Goal: Task Accomplishment & Management: Manage account settings

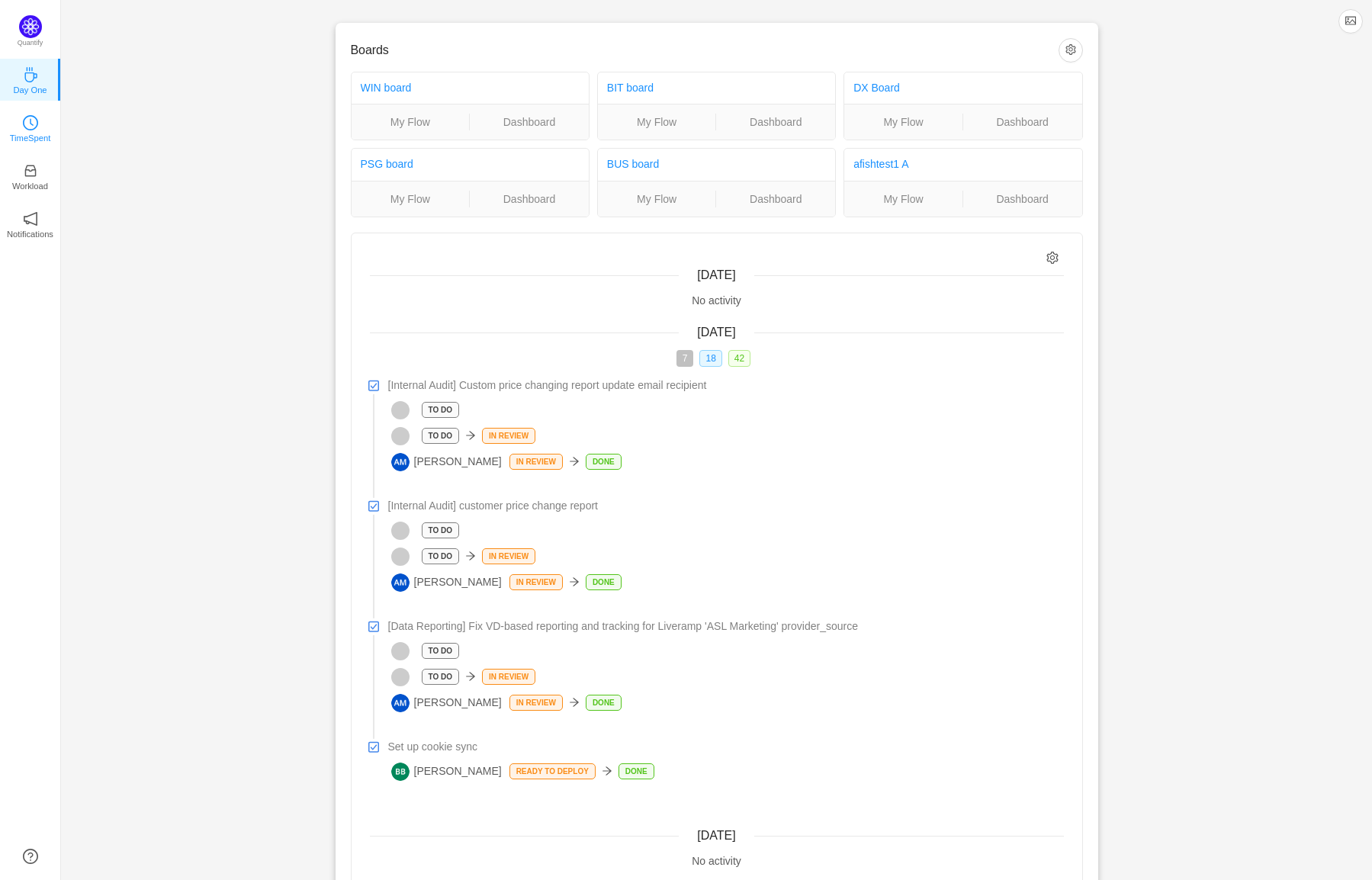
click at [35, 125] on icon "icon: clock-circle" at bounding box center [30, 122] width 15 height 15
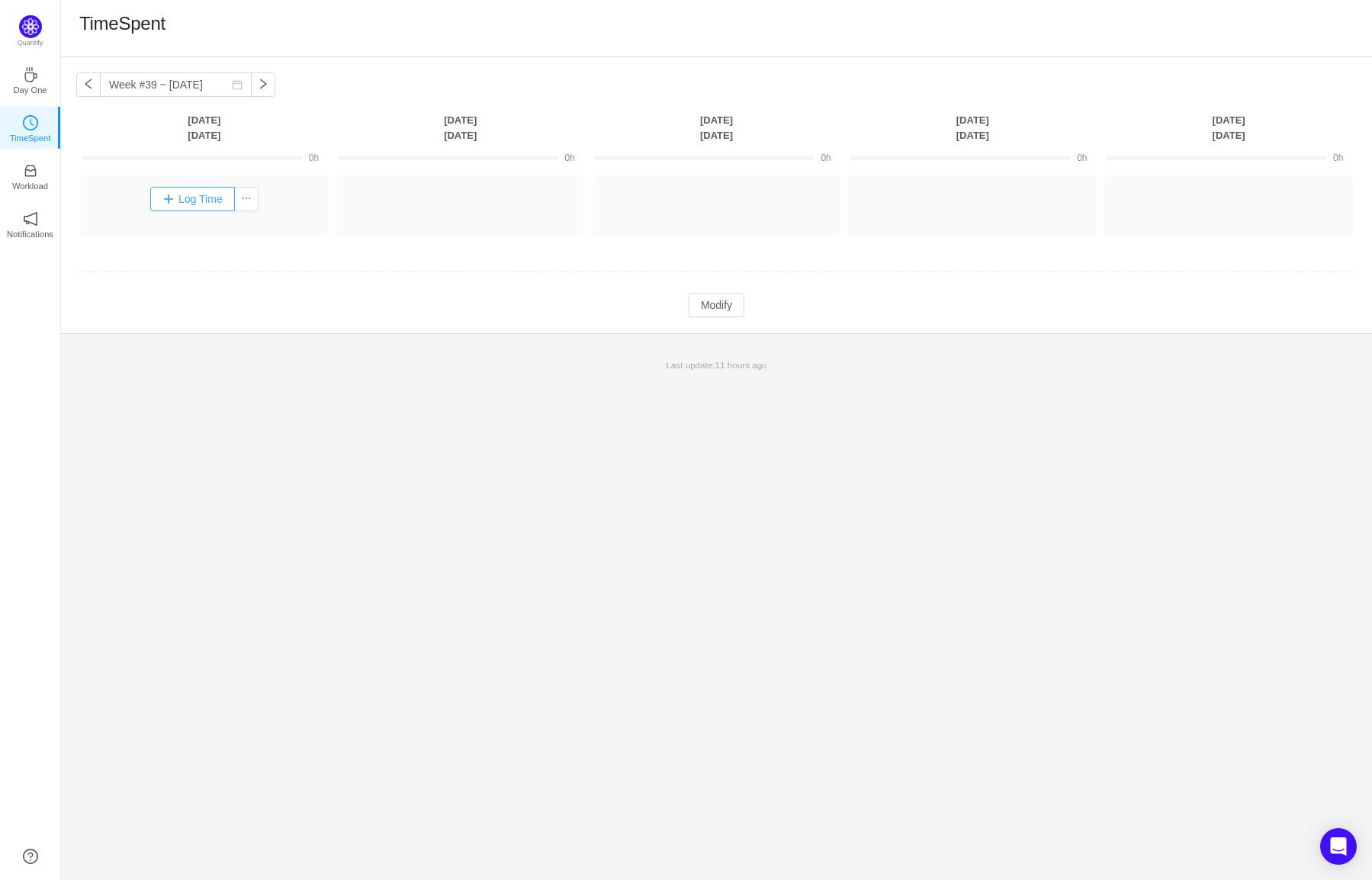
click at [188, 195] on button "Log Time" at bounding box center [193, 199] width 85 height 24
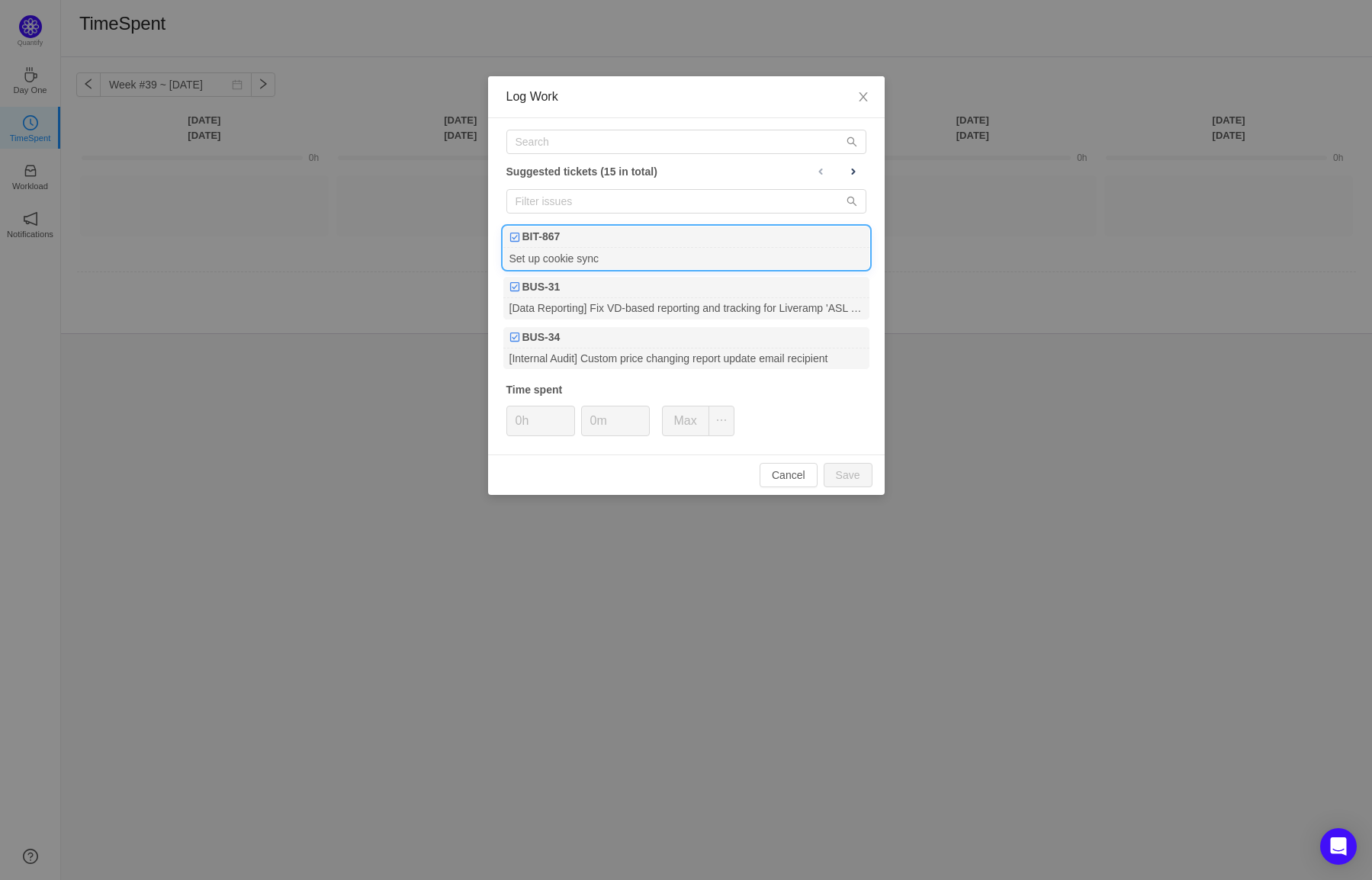
click at [610, 239] on div "BIT-867" at bounding box center [686, 237] width 366 height 21
click at [680, 419] on button "Max" at bounding box center [686, 420] width 47 height 30
click at [791, 486] on button "Cancel" at bounding box center [788, 475] width 58 height 24
type input "0h"
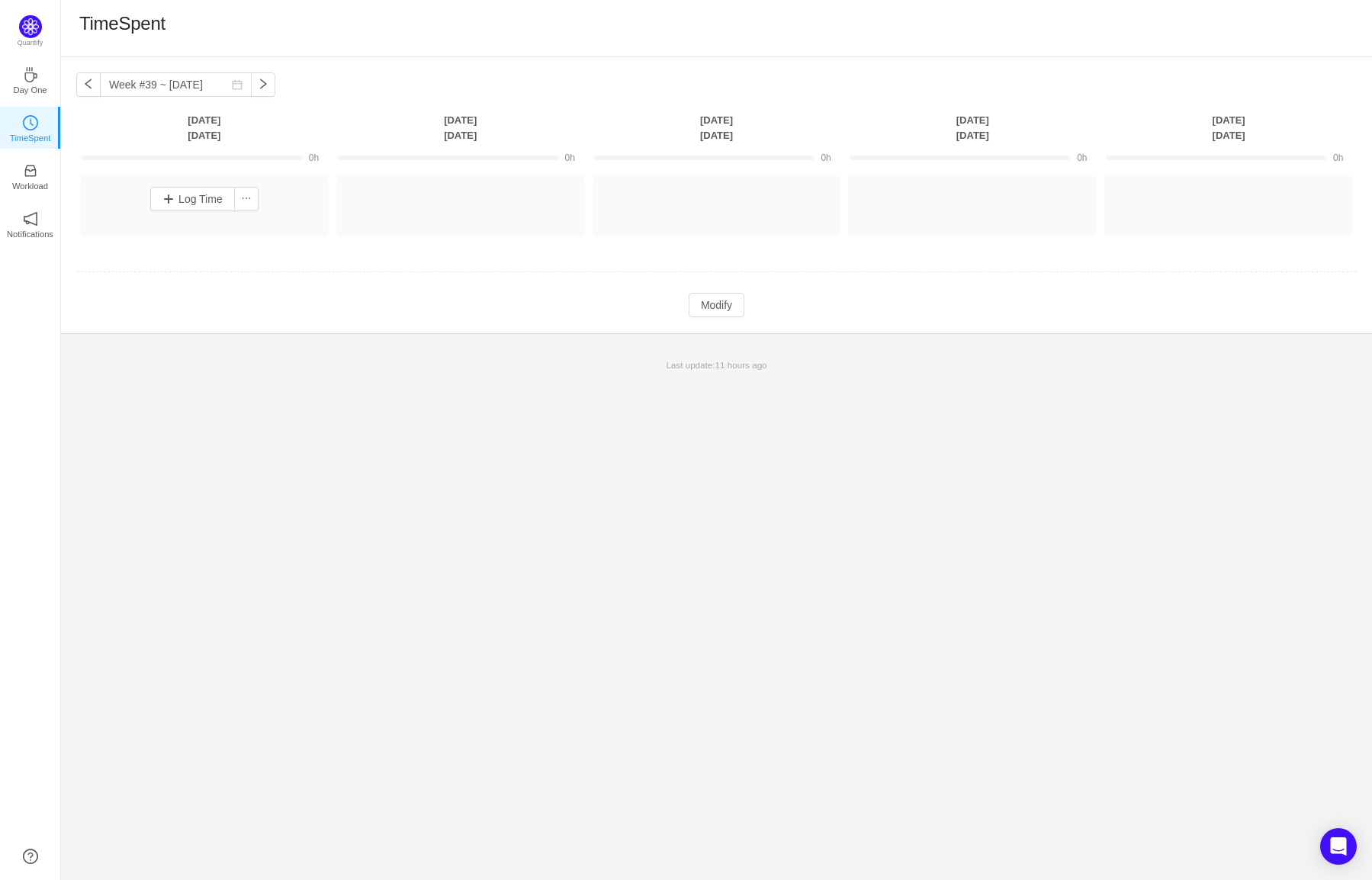
click at [1049, 313] on td "Modify Cancel Submit" at bounding box center [717, 305] width 1281 height 26
click at [686, 199] on button "Log Time" at bounding box center [705, 199] width 85 height 24
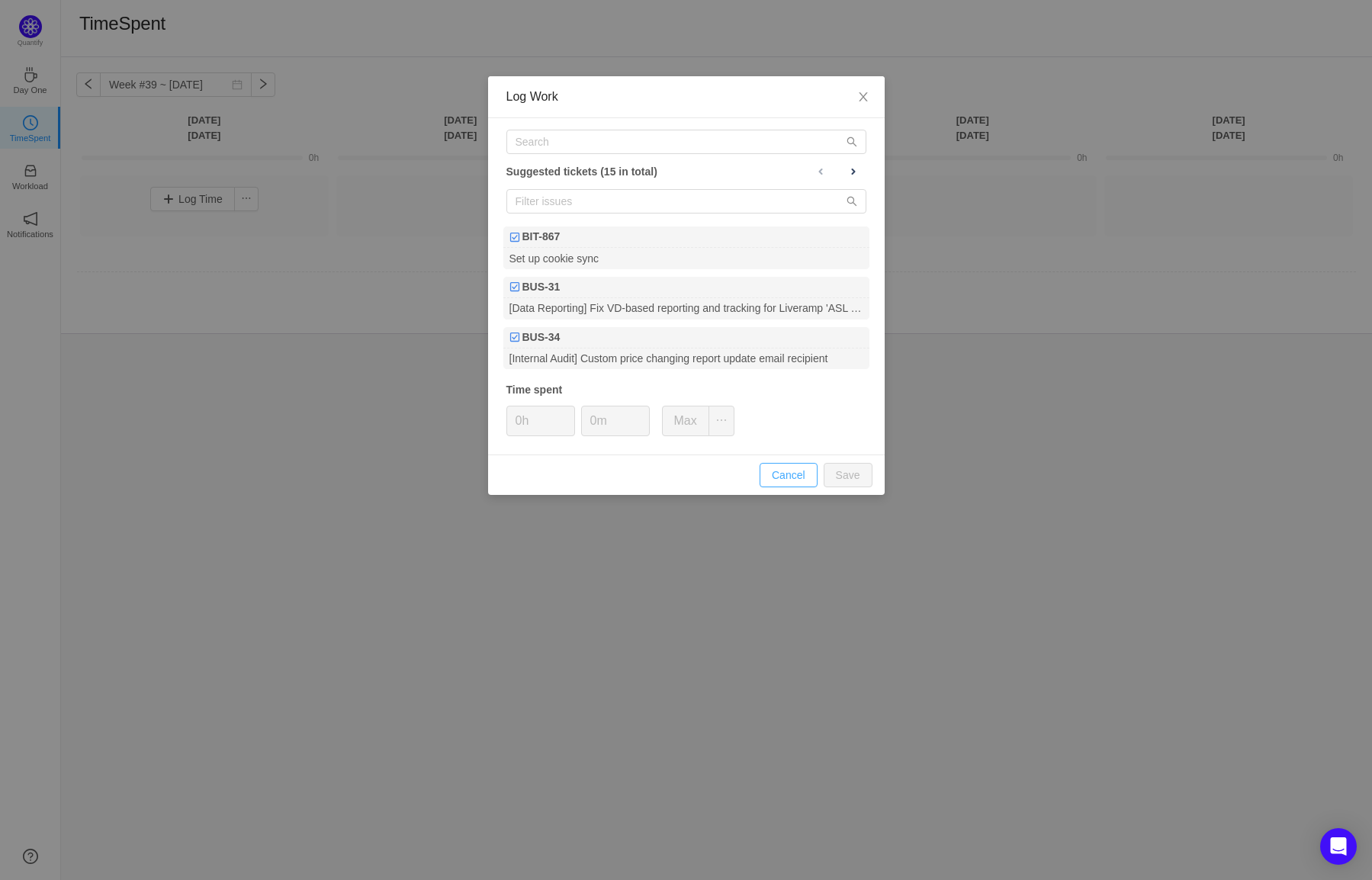
click at [796, 476] on button "Cancel" at bounding box center [788, 475] width 58 height 24
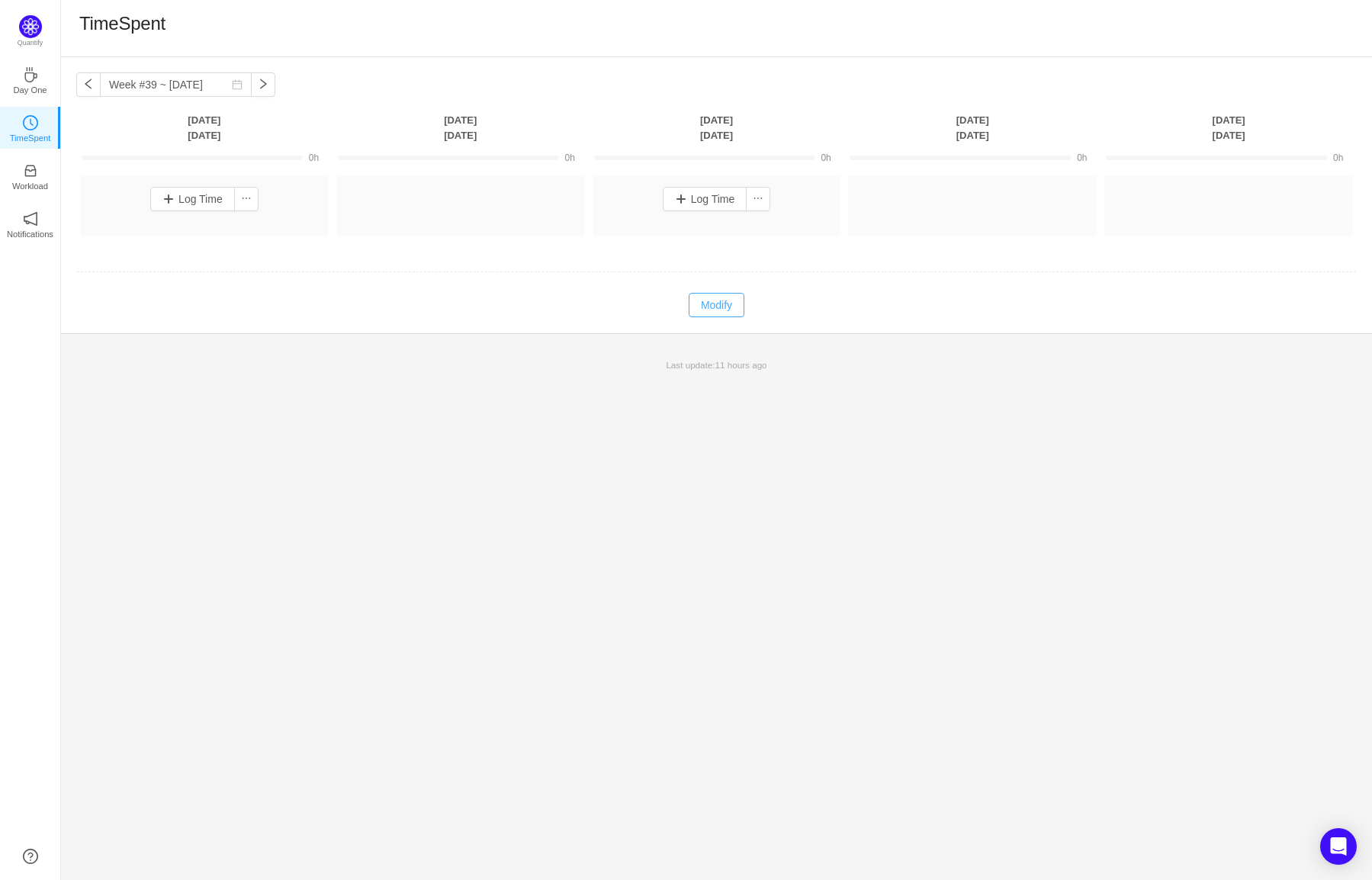
click at [705, 308] on button "Modify" at bounding box center [717, 305] width 55 height 24
click at [694, 195] on button "Log Time" at bounding box center [705, 199] width 85 height 24
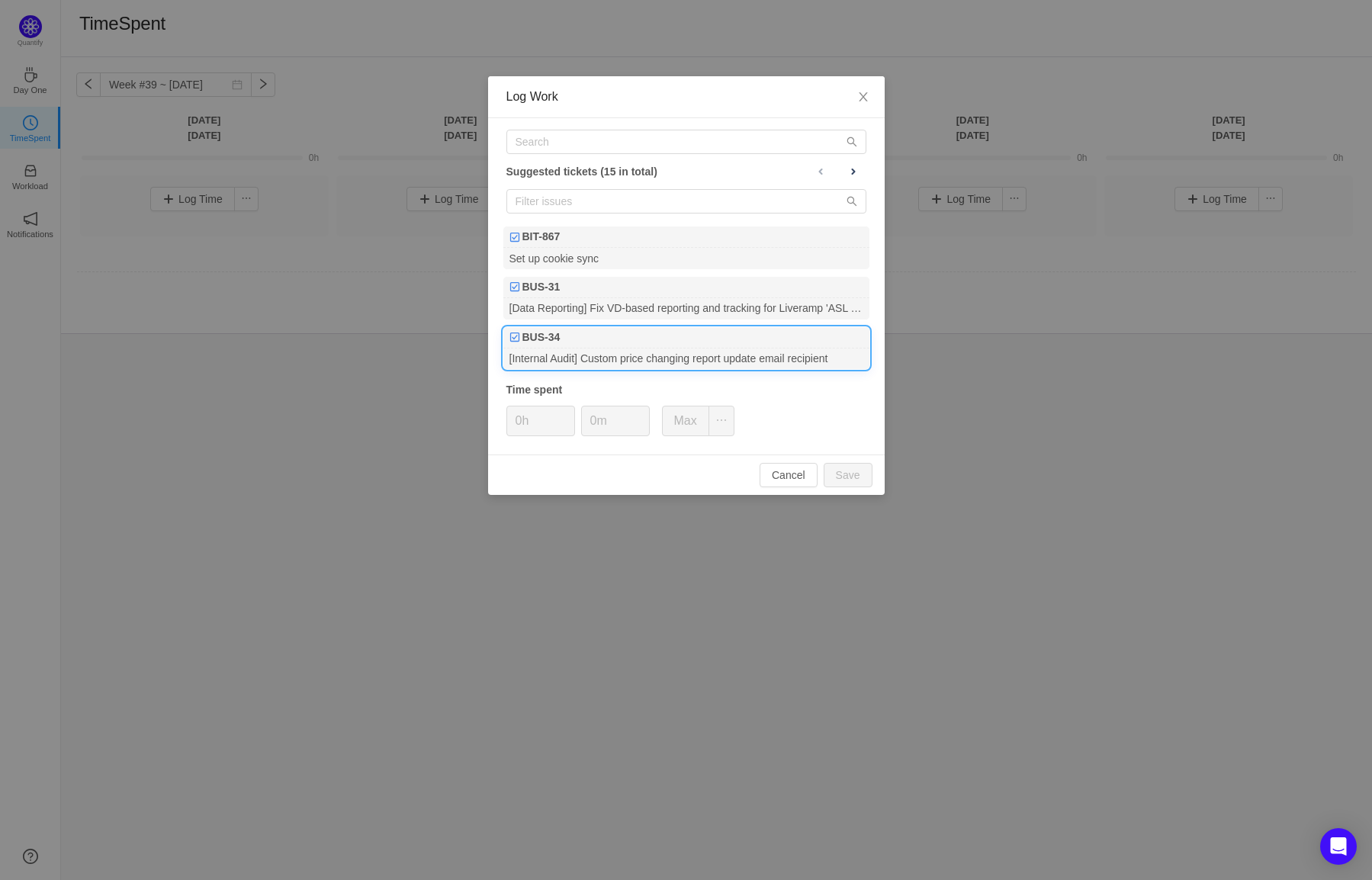
click at [612, 348] on div "[Internal Audit] Custom price changing report update email recipient" at bounding box center [686, 358] width 366 height 20
click at [522, 422] on input "0h" at bounding box center [541, 421] width 67 height 29
type input "12h"
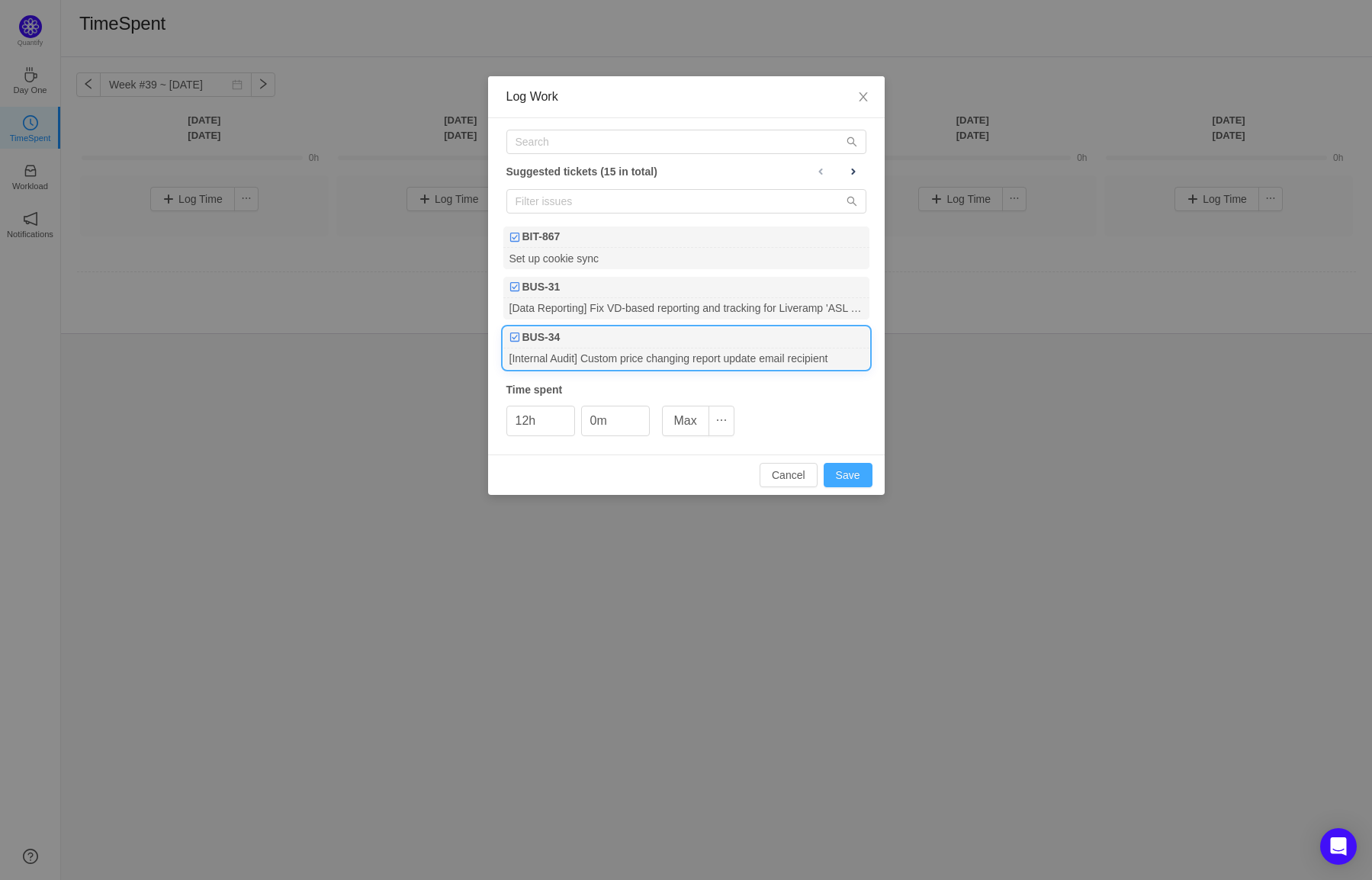
click at [833, 482] on button "Save" at bounding box center [848, 475] width 49 height 24
type input "0h"
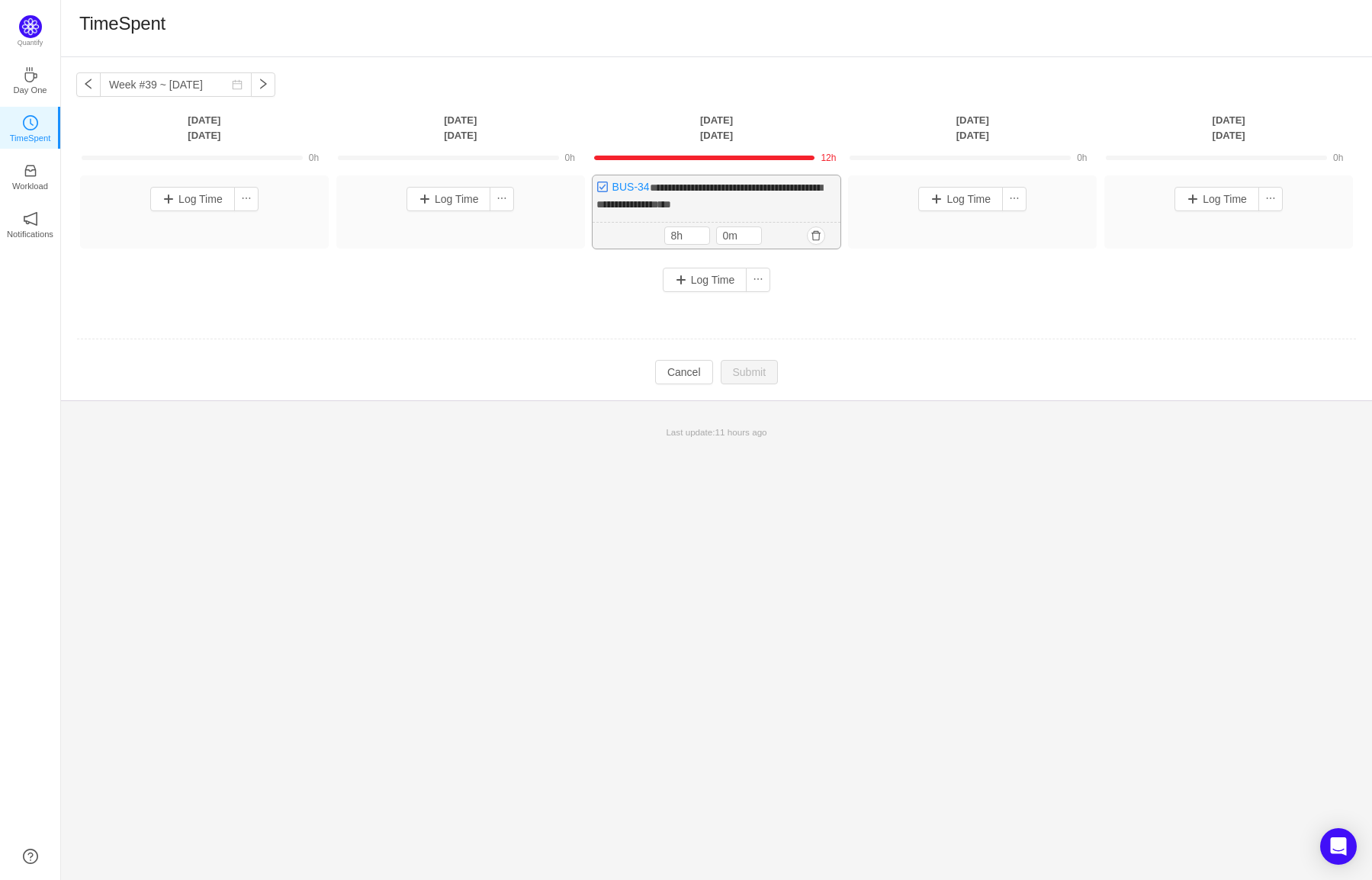
click at [705, 197] on span "**********" at bounding box center [709, 196] width 226 height 28
click at [813, 235] on button "button" at bounding box center [816, 235] width 18 height 18
click at [797, 300] on button "Yes" at bounding box center [791, 300] width 30 height 18
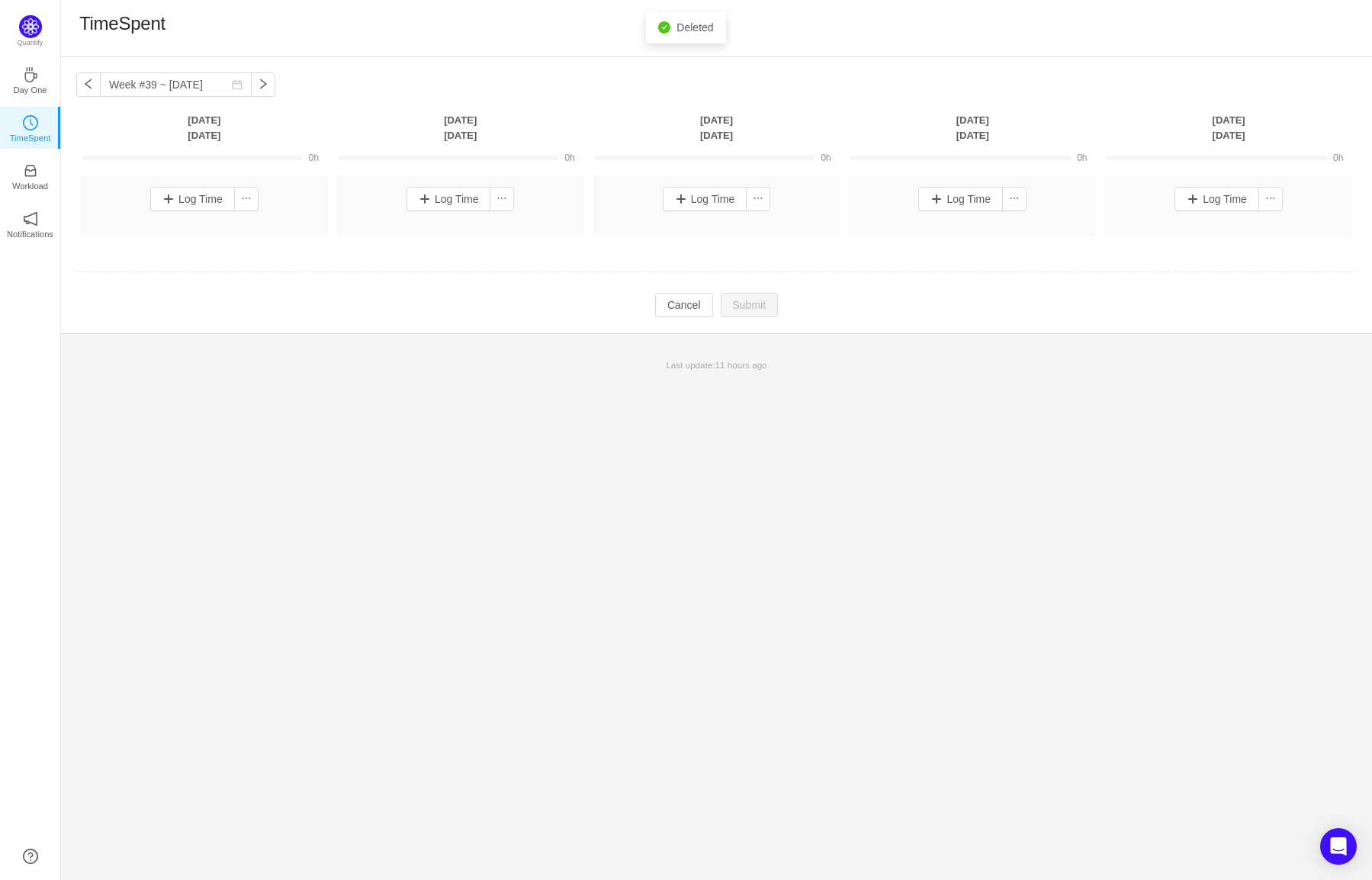
click at [856, 400] on div "Week #39 ~ [DATE] You have reached free plan limit. Upgrade [DATE] [DATE] [DATE…" at bounding box center [717, 468] width 1311 height 823
click at [89, 85] on button "button" at bounding box center [89, 85] width 24 height 24
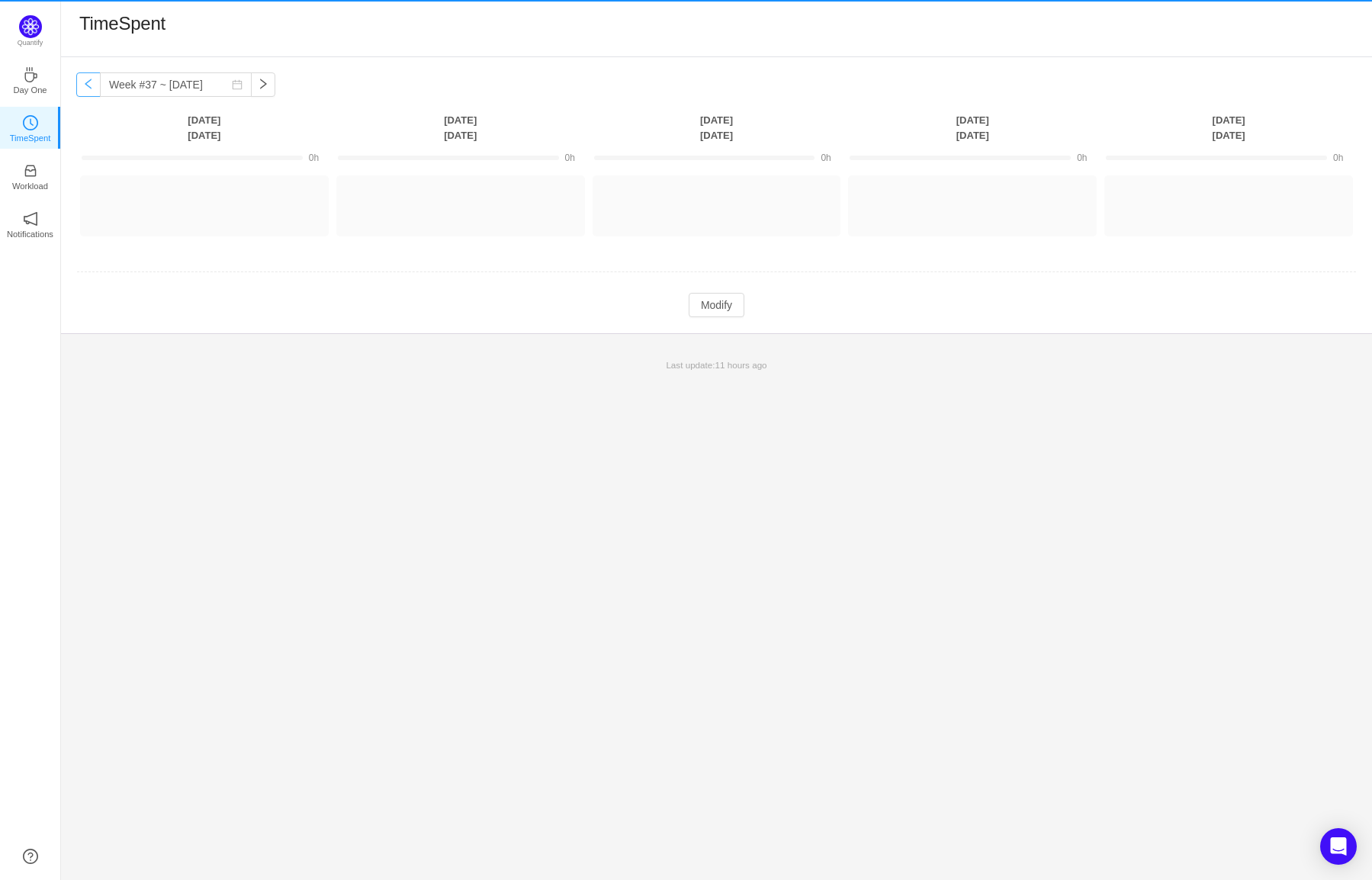
click at [89, 85] on button "button" at bounding box center [89, 85] width 24 height 24
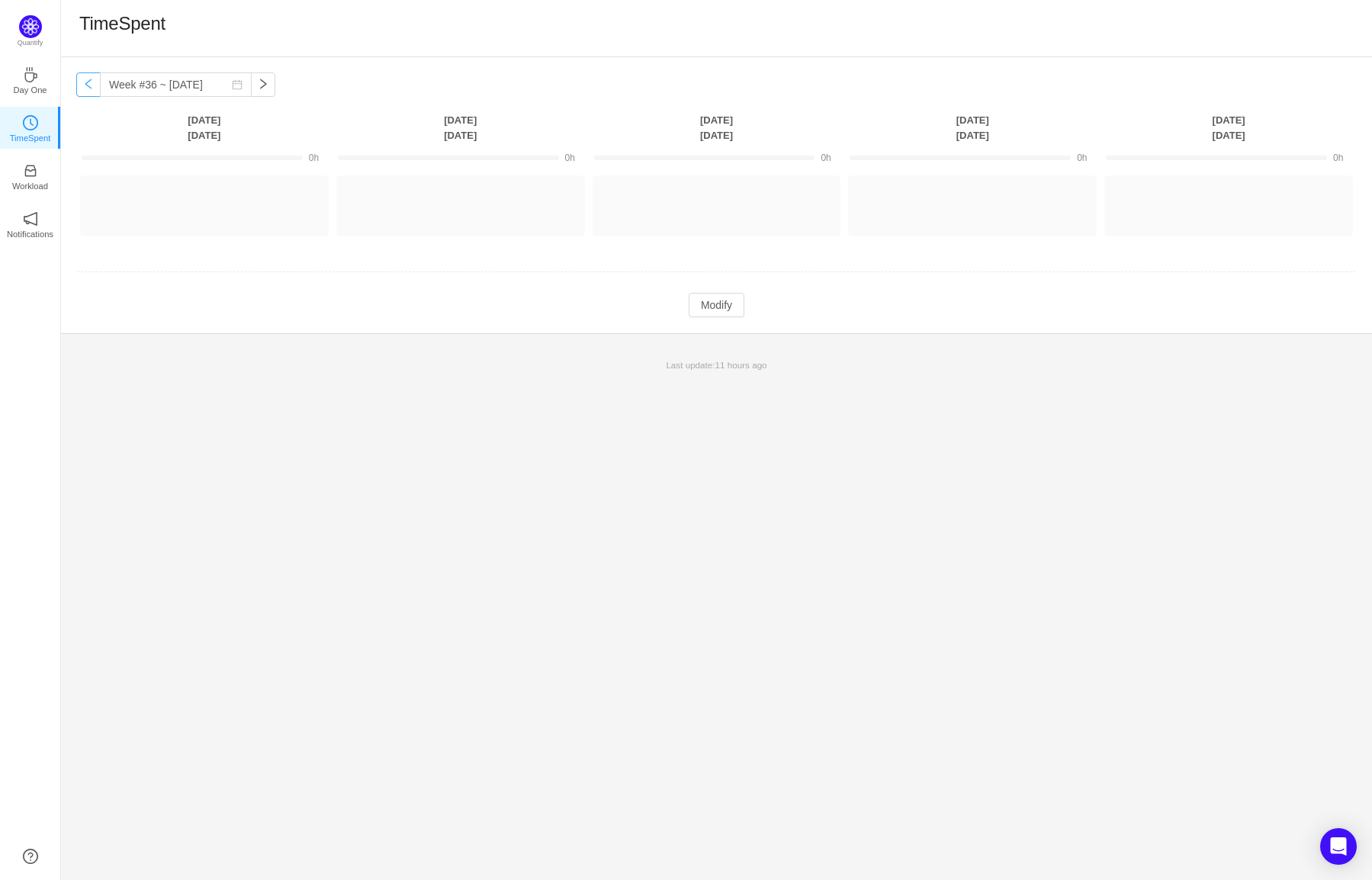
click at [89, 85] on button "button" at bounding box center [89, 85] width 24 height 24
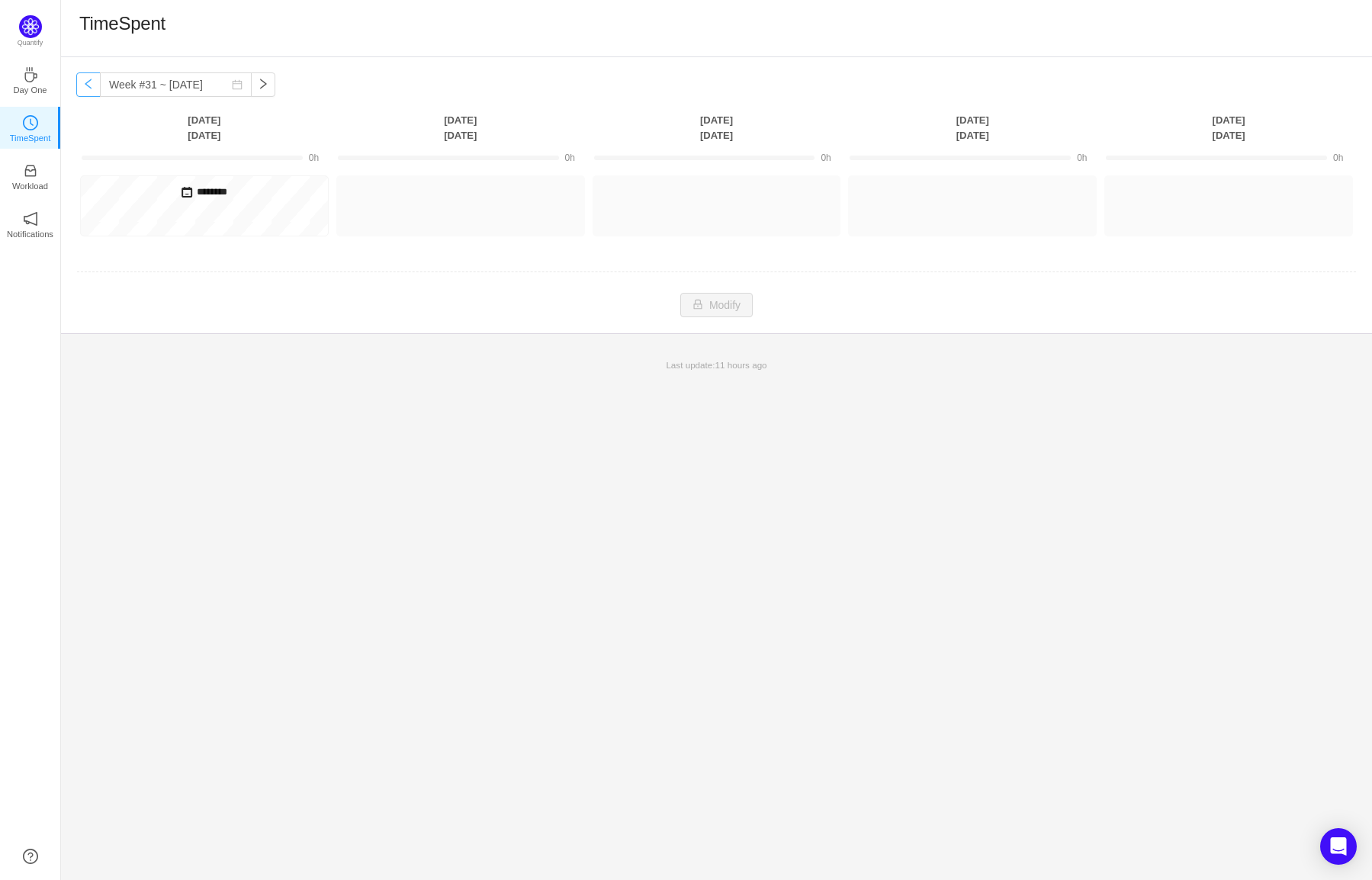
click at [89, 85] on button "button" at bounding box center [89, 85] width 24 height 24
click at [251, 84] on button "button" at bounding box center [263, 85] width 24 height 24
click at [88, 90] on button "button" at bounding box center [89, 85] width 24 height 24
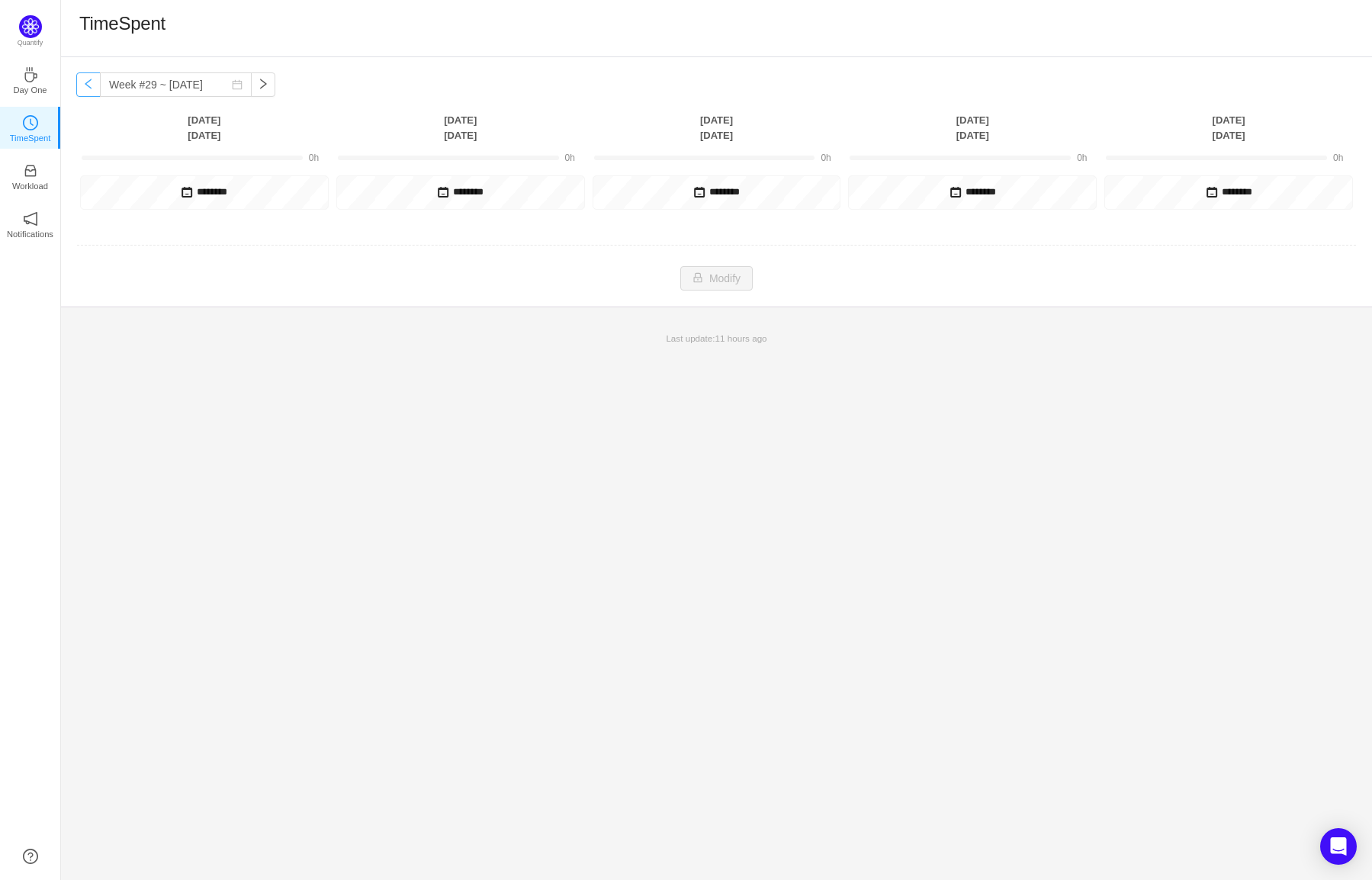
click at [88, 90] on button "button" at bounding box center [89, 85] width 24 height 24
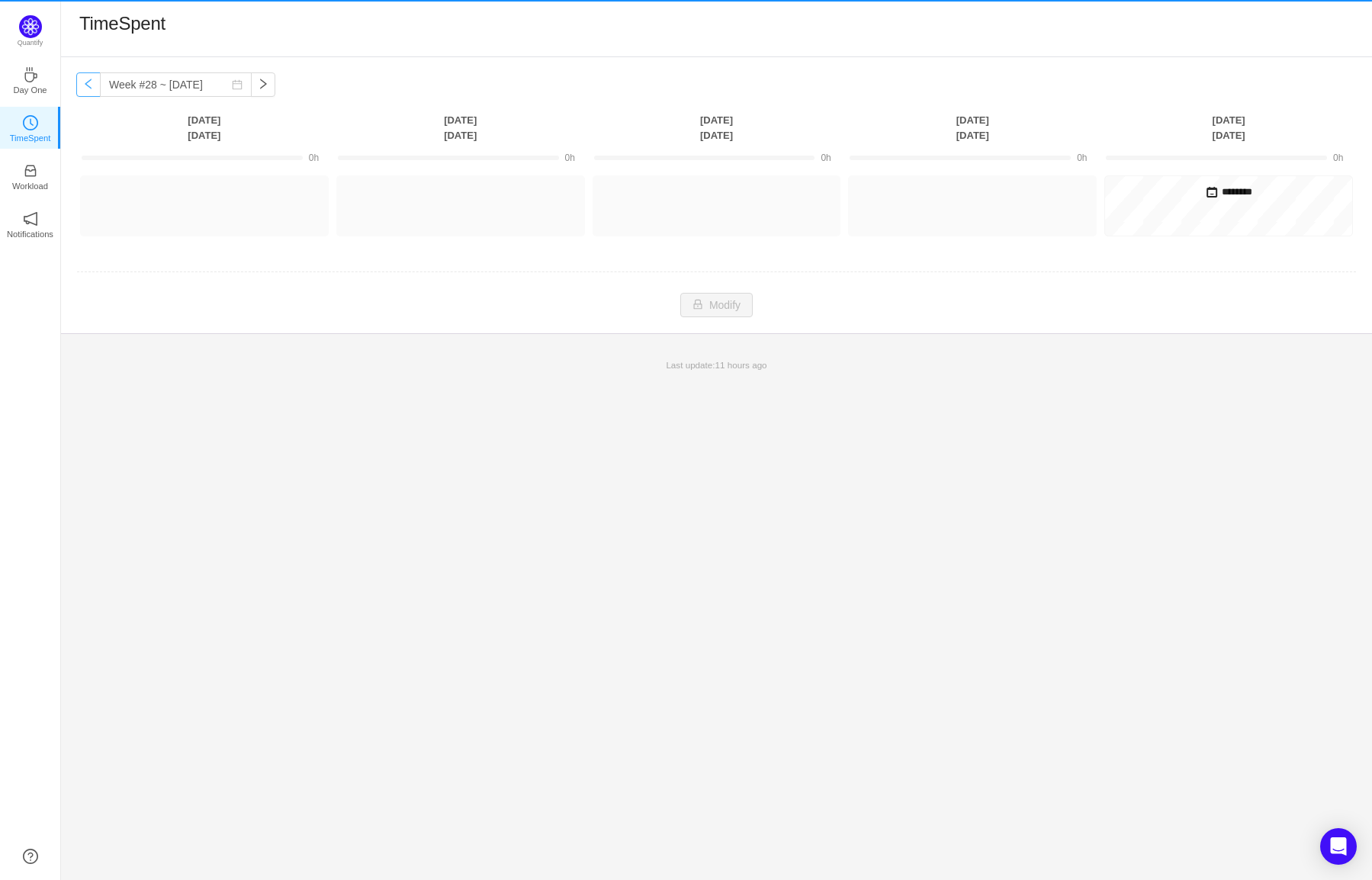
click at [88, 90] on button "button" at bounding box center [89, 85] width 24 height 24
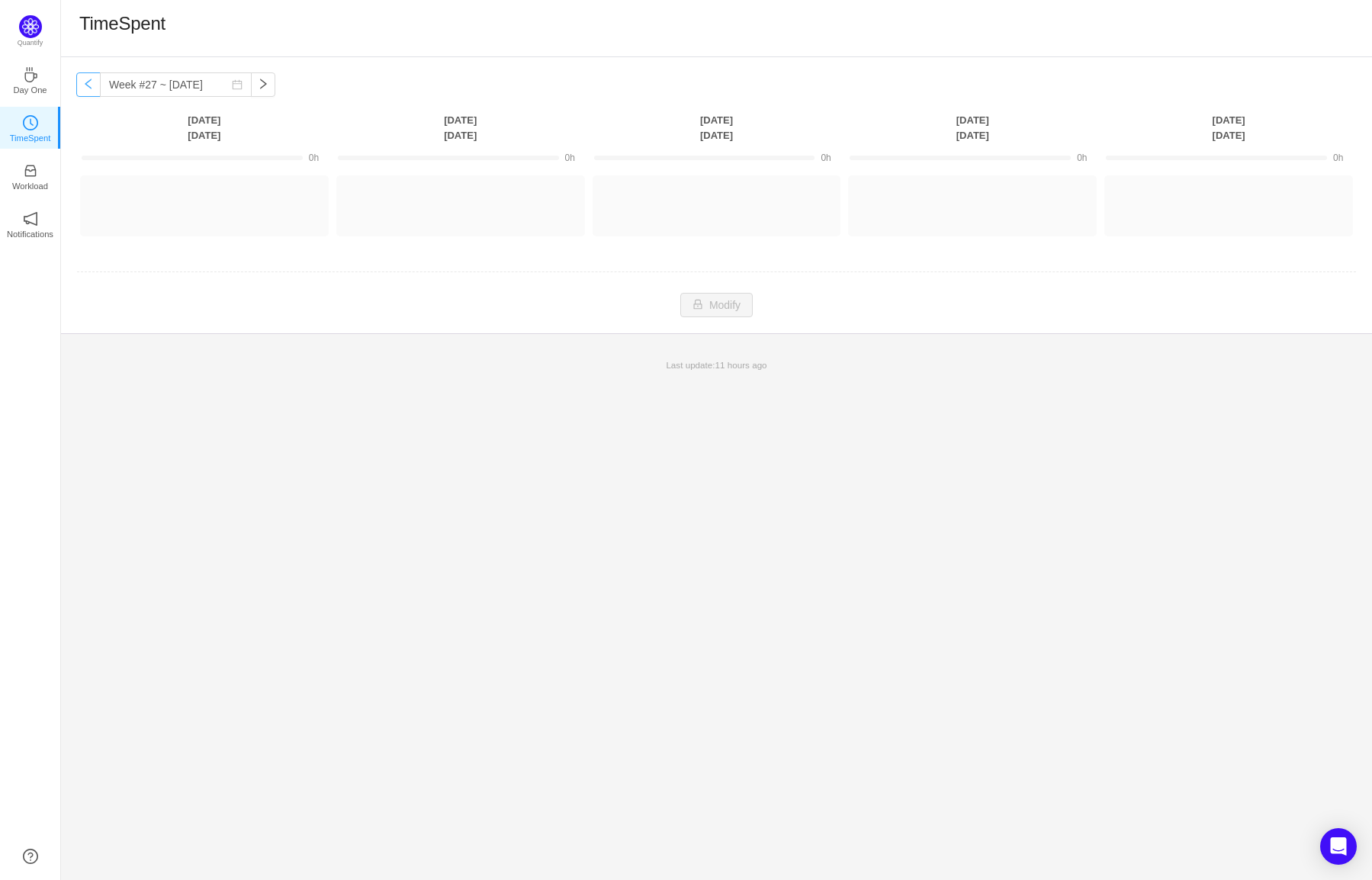
click at [88, 90] on button "button" at bounding box center [89, 85] width 24 height 24
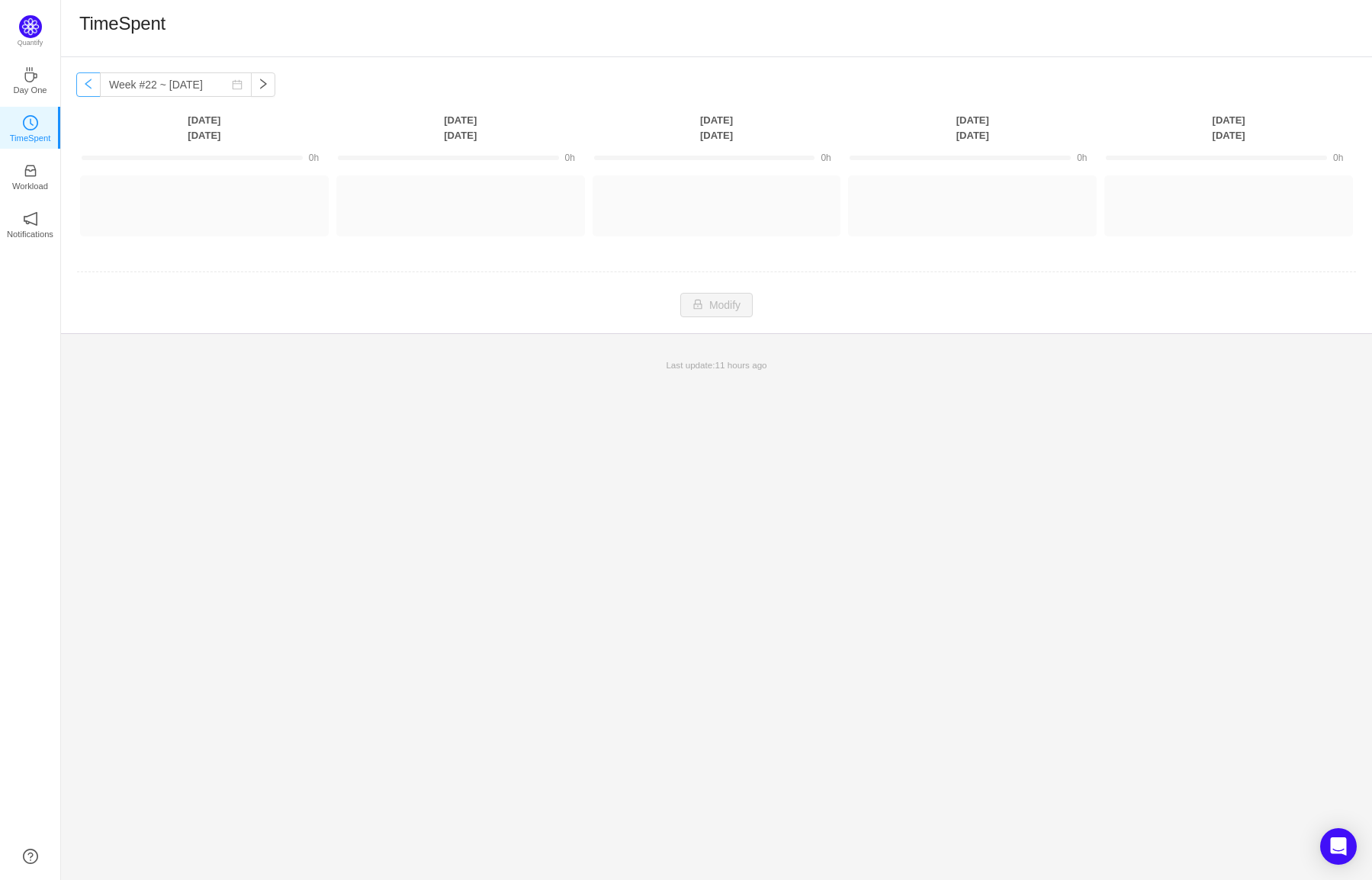
click at [88, 90] on button "button" at bounding box center [89, 85] width 24 height 24
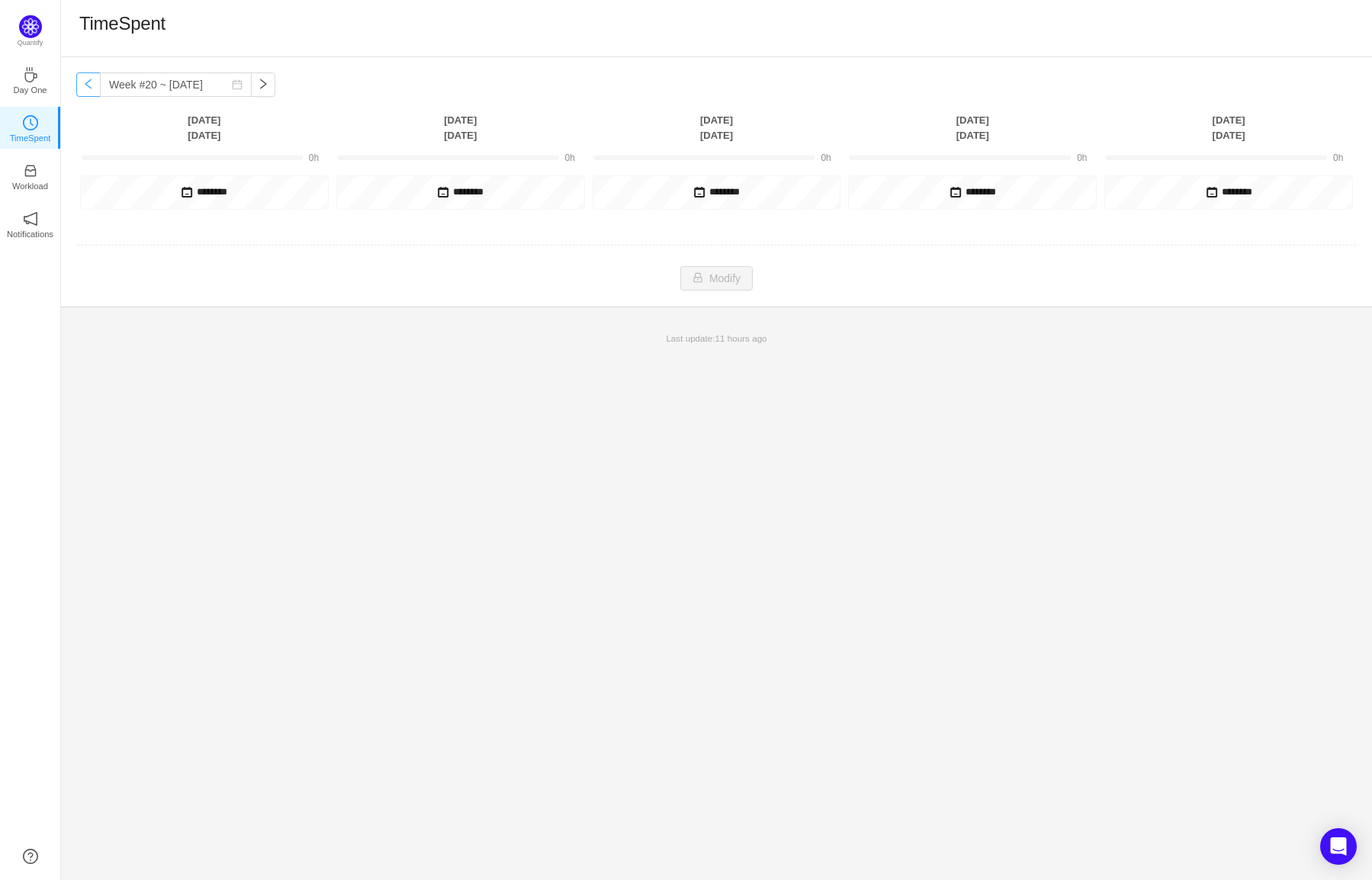
click at [88, 90] on button "button" at bounding box center [89, 85] width 24 height 24
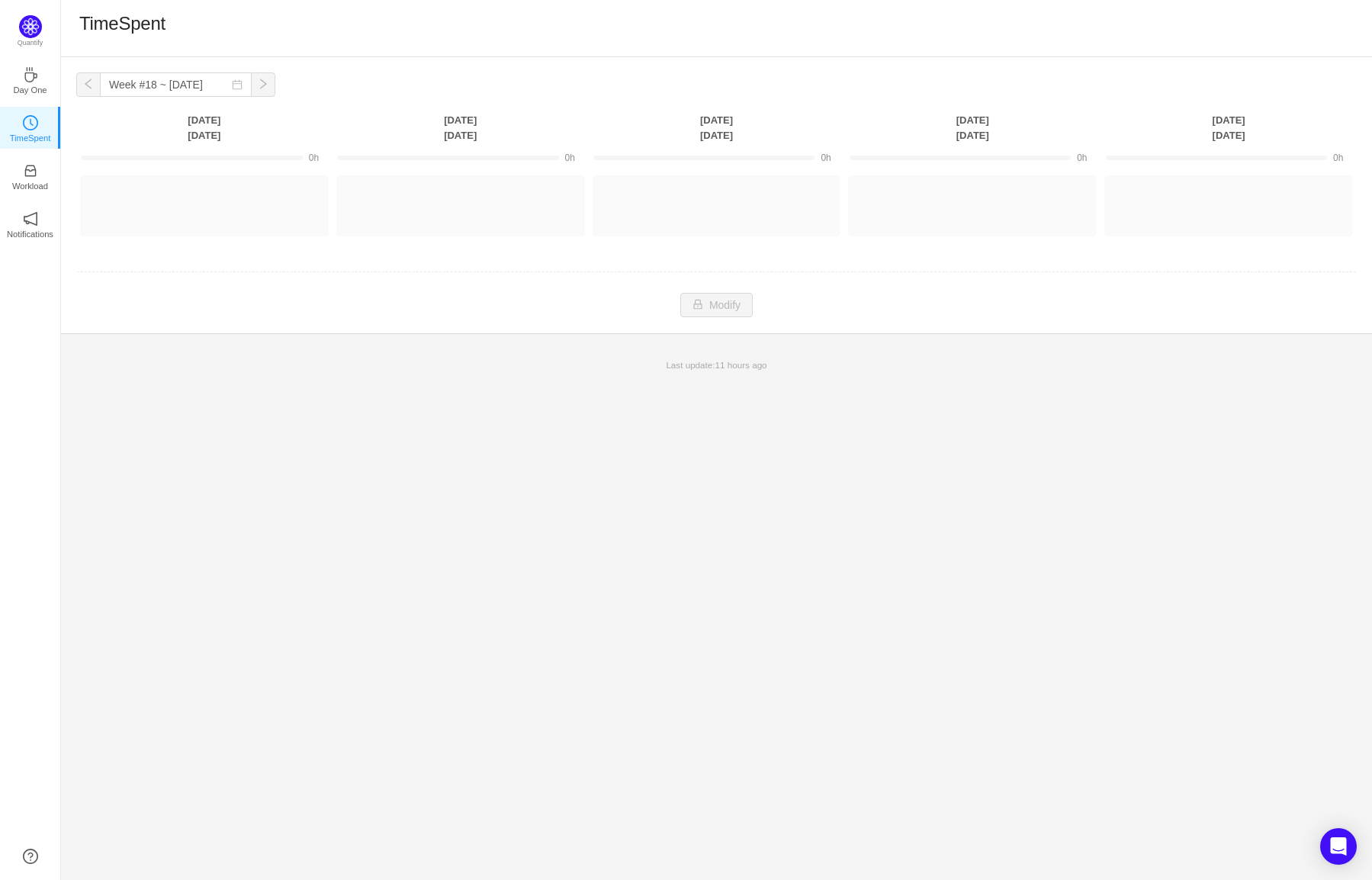
click at [88, 90] on button "button" at bounding box center [89, 85] width 24 height 24
click at [251, 89] on button "button" at bounding box center [263, 85] width 24 height 24
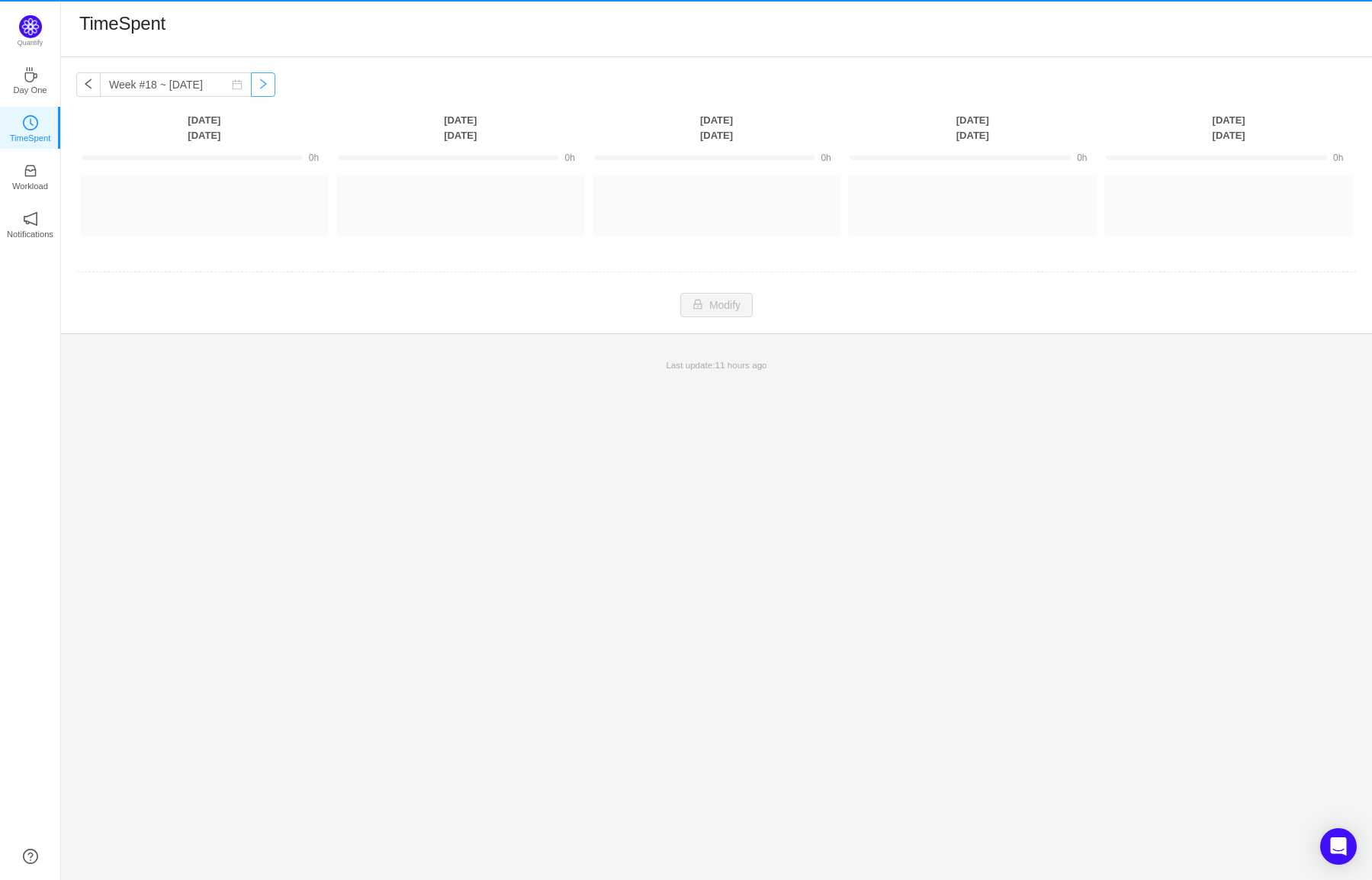
click at [251, 89] on button "button" at bounding box center [263, 85] width 24 height 24
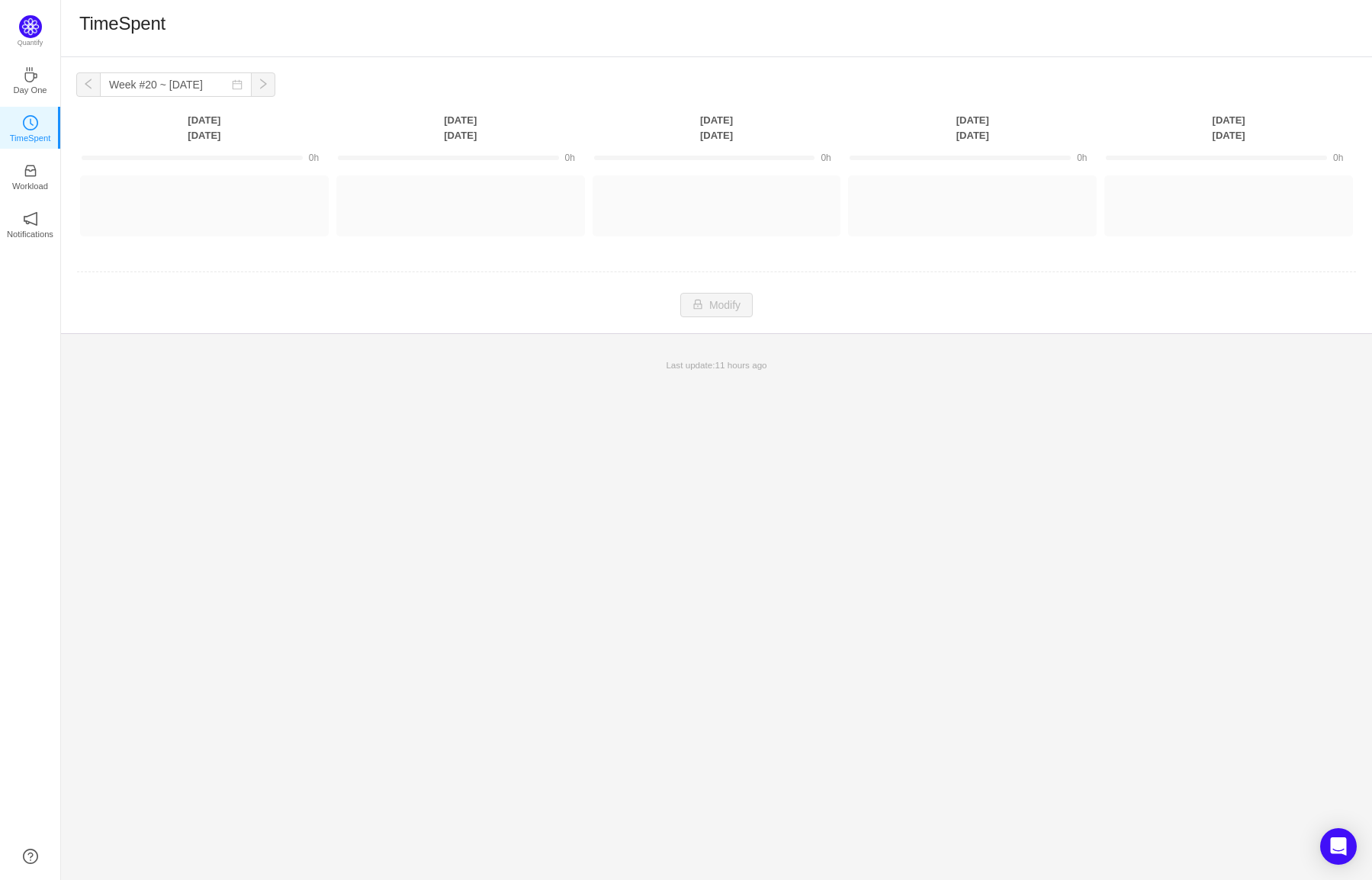
click at [251, 89] on button "button" at bounding box center [263, 85] width 24 height 24
click at [251, 85] on button "button" at bounding box center [263, 85] width 24 height 24
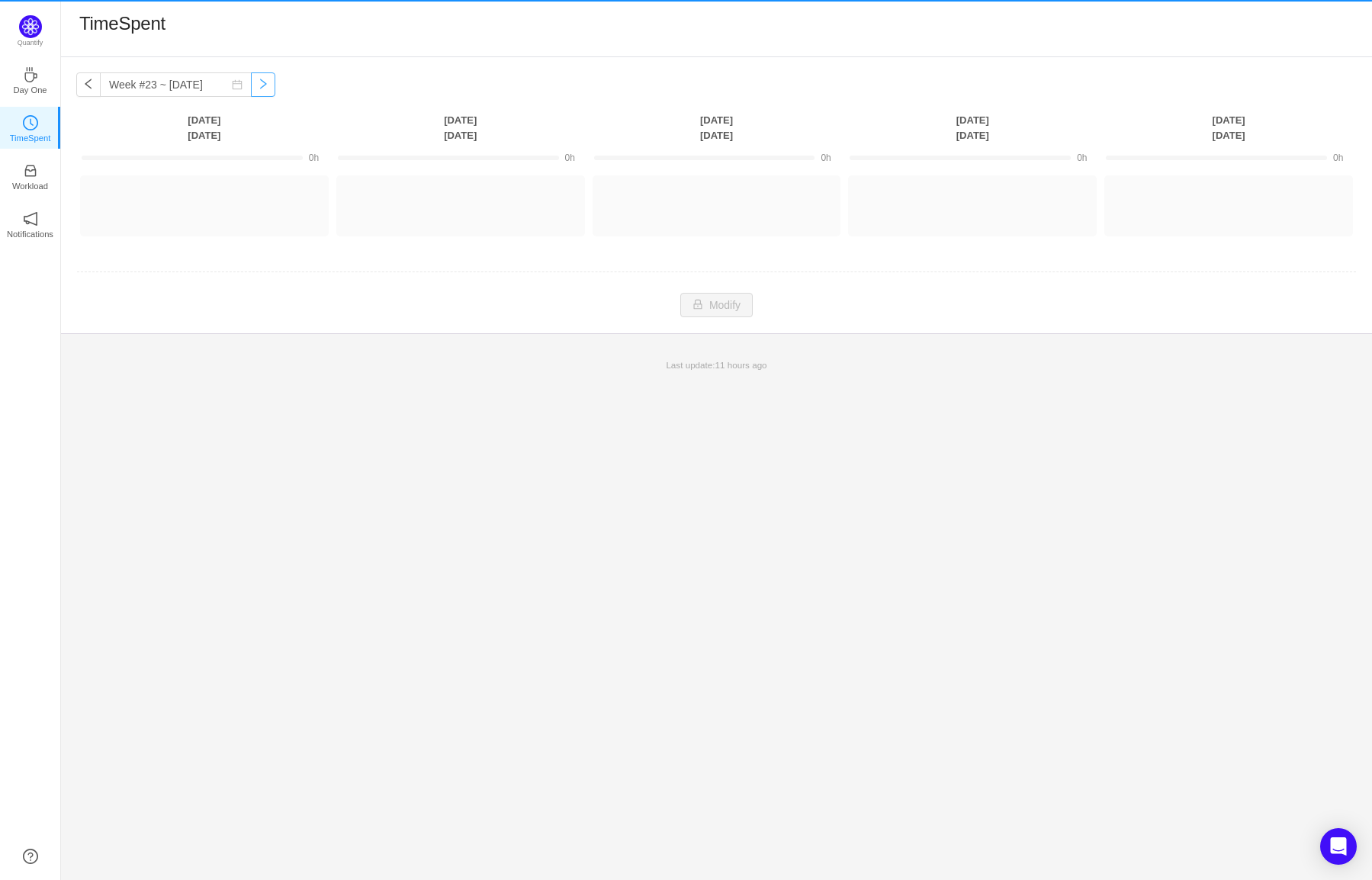
click at [251, 85] on button "button" at bounding box center [263, 85] width 24 height 24
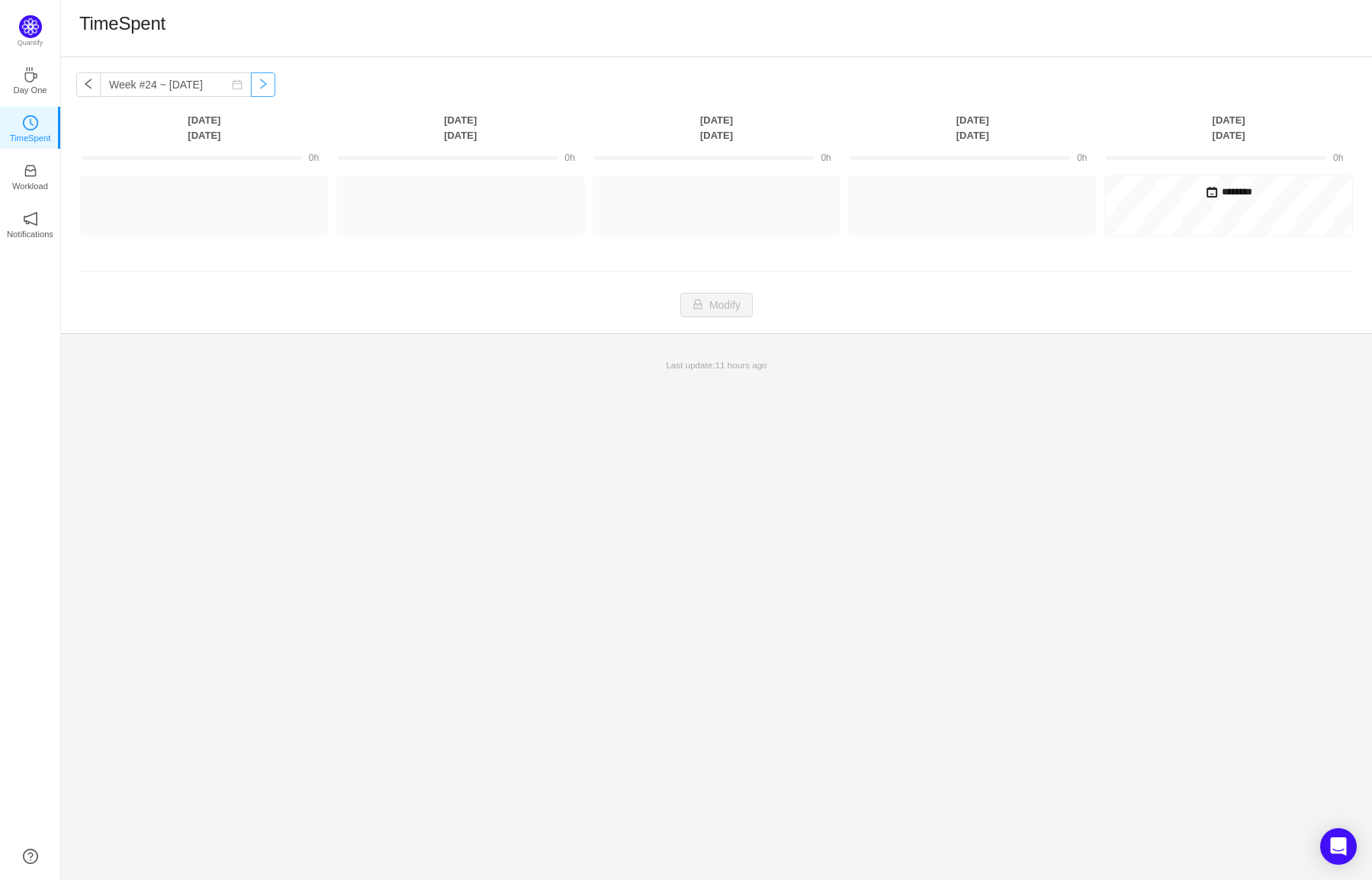
click at [251, 85] on button "button" at bounding box center [263, 85] width 24 height 24
click at [255, 81] on button "button" at bounding box center [263, 85] width 24 height 24
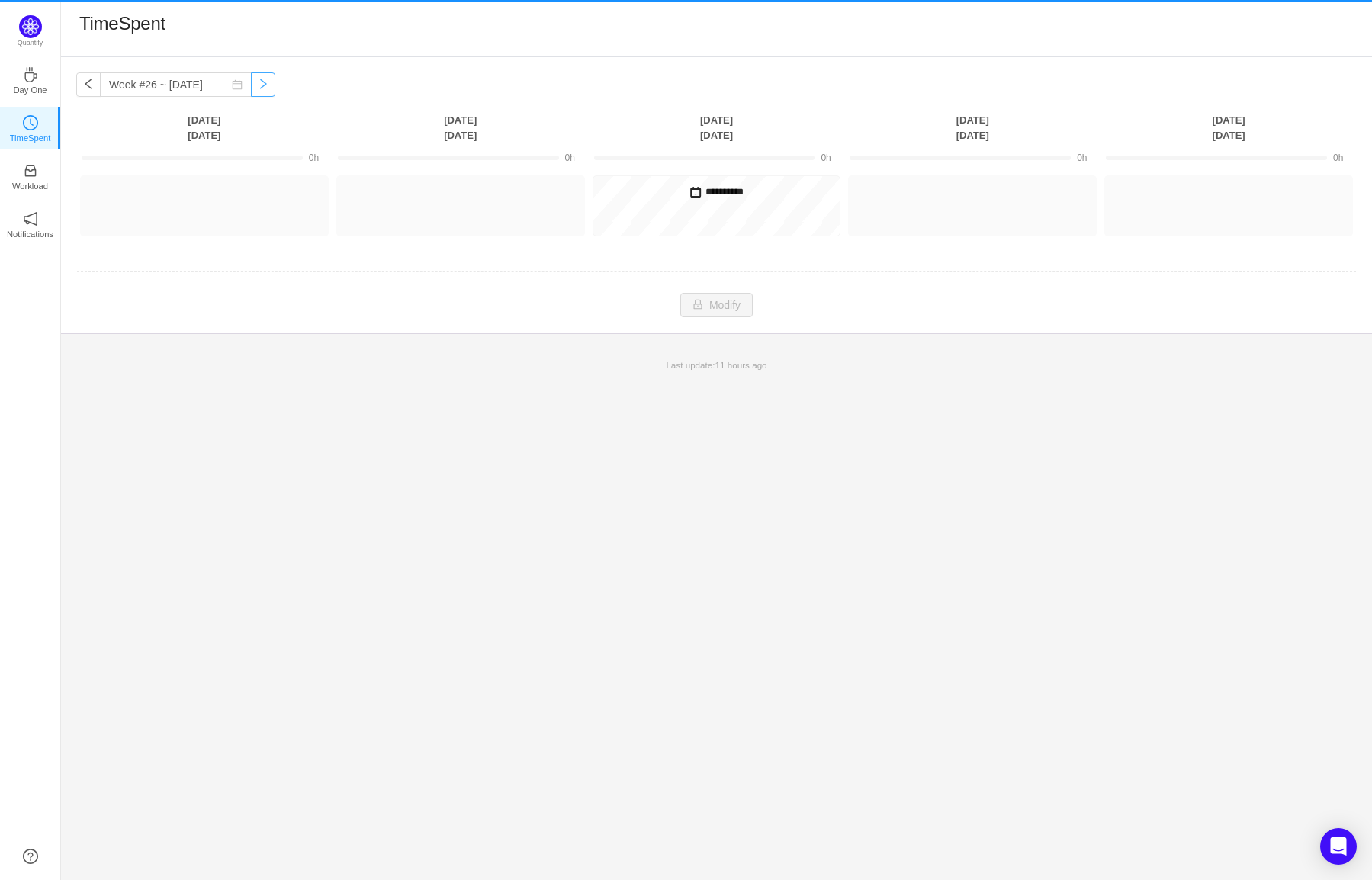
click at [255, 81] on button "button" at bounding box center [263, 85] width 24 height 24
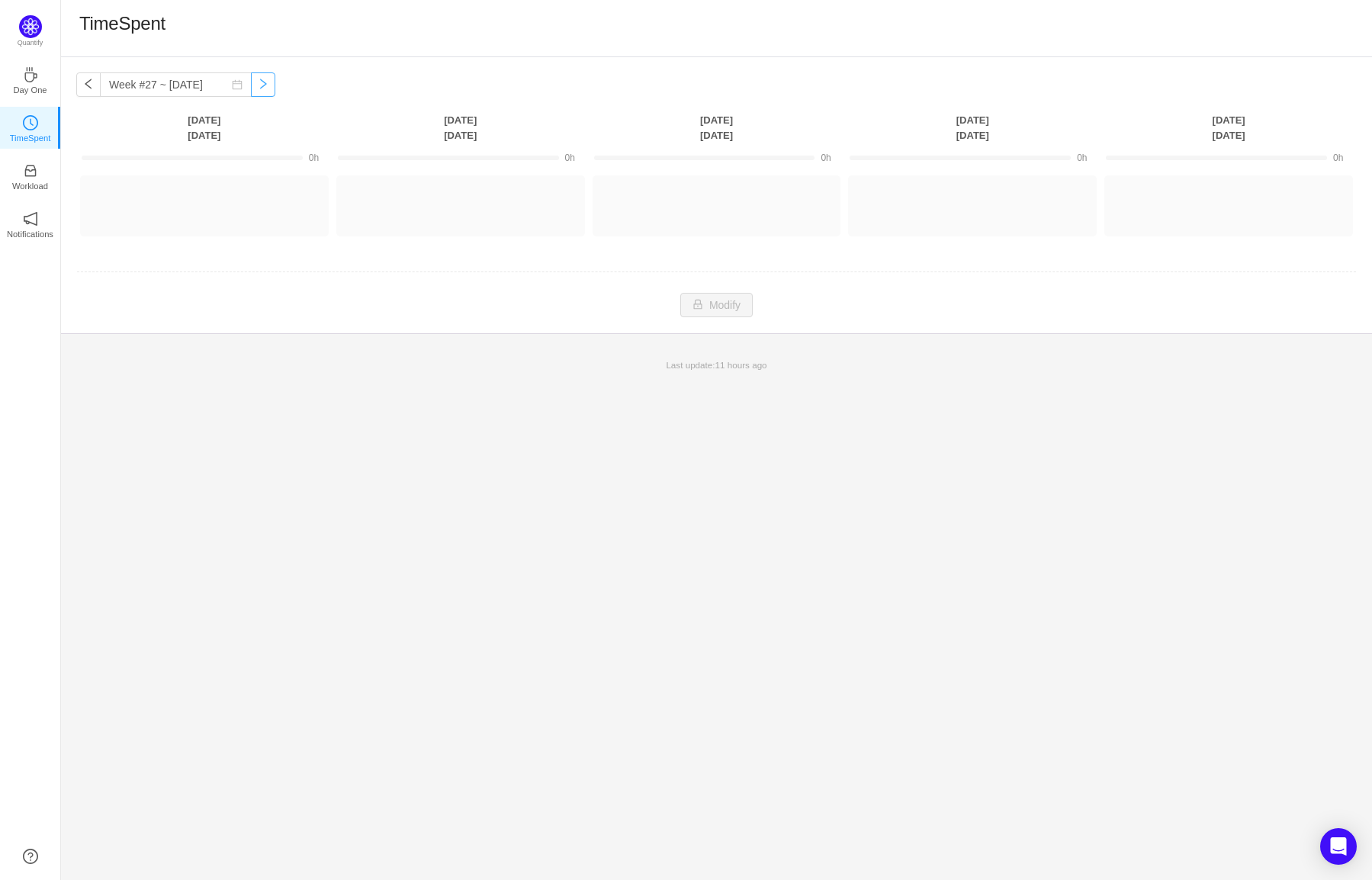
click at [255, 81] on button "button" at bounding box center [263, 85] width 24 height 24
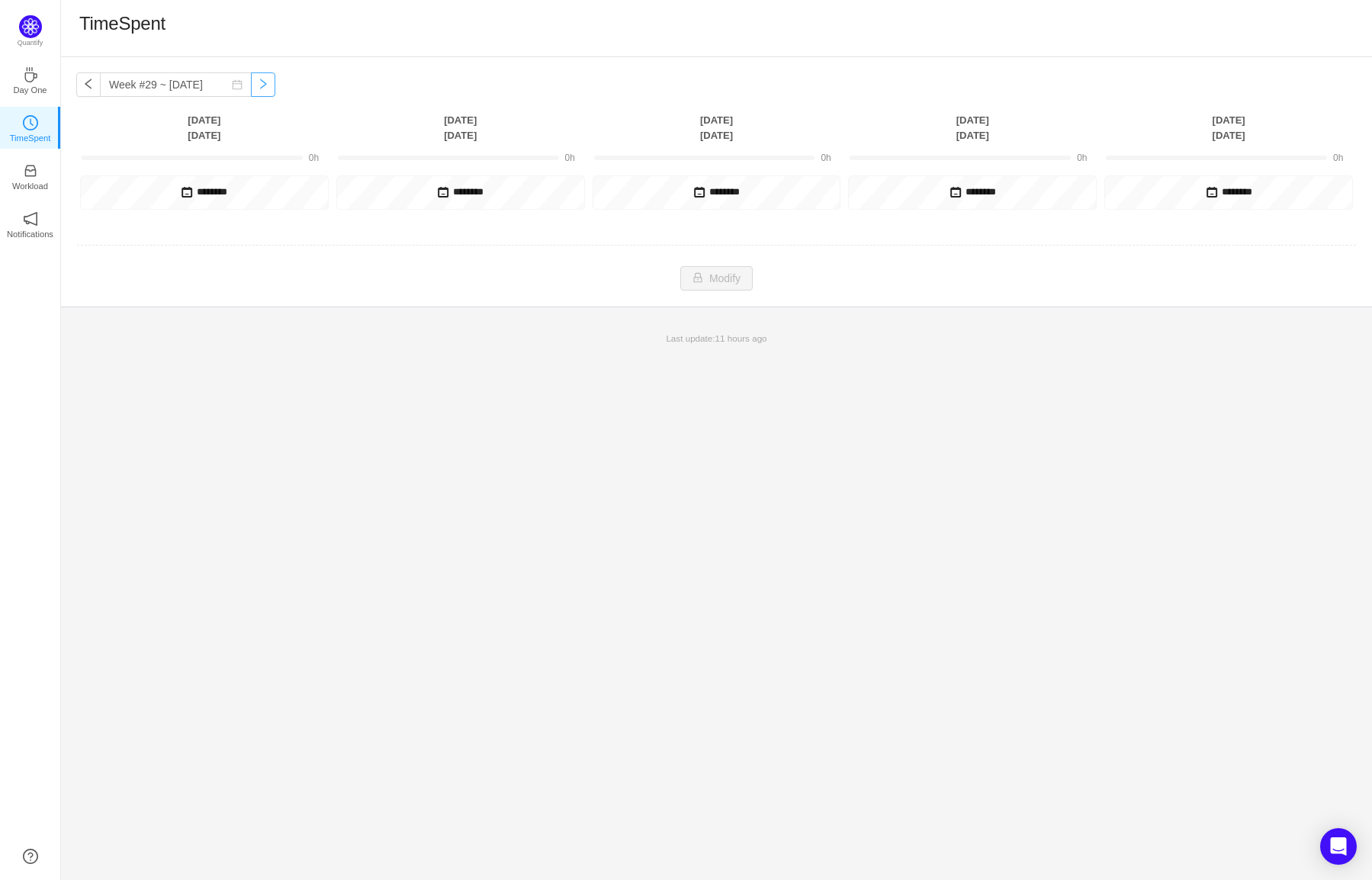
click at [255, 81] on button "button" at bounding box center [263, 85] width 24 height 24
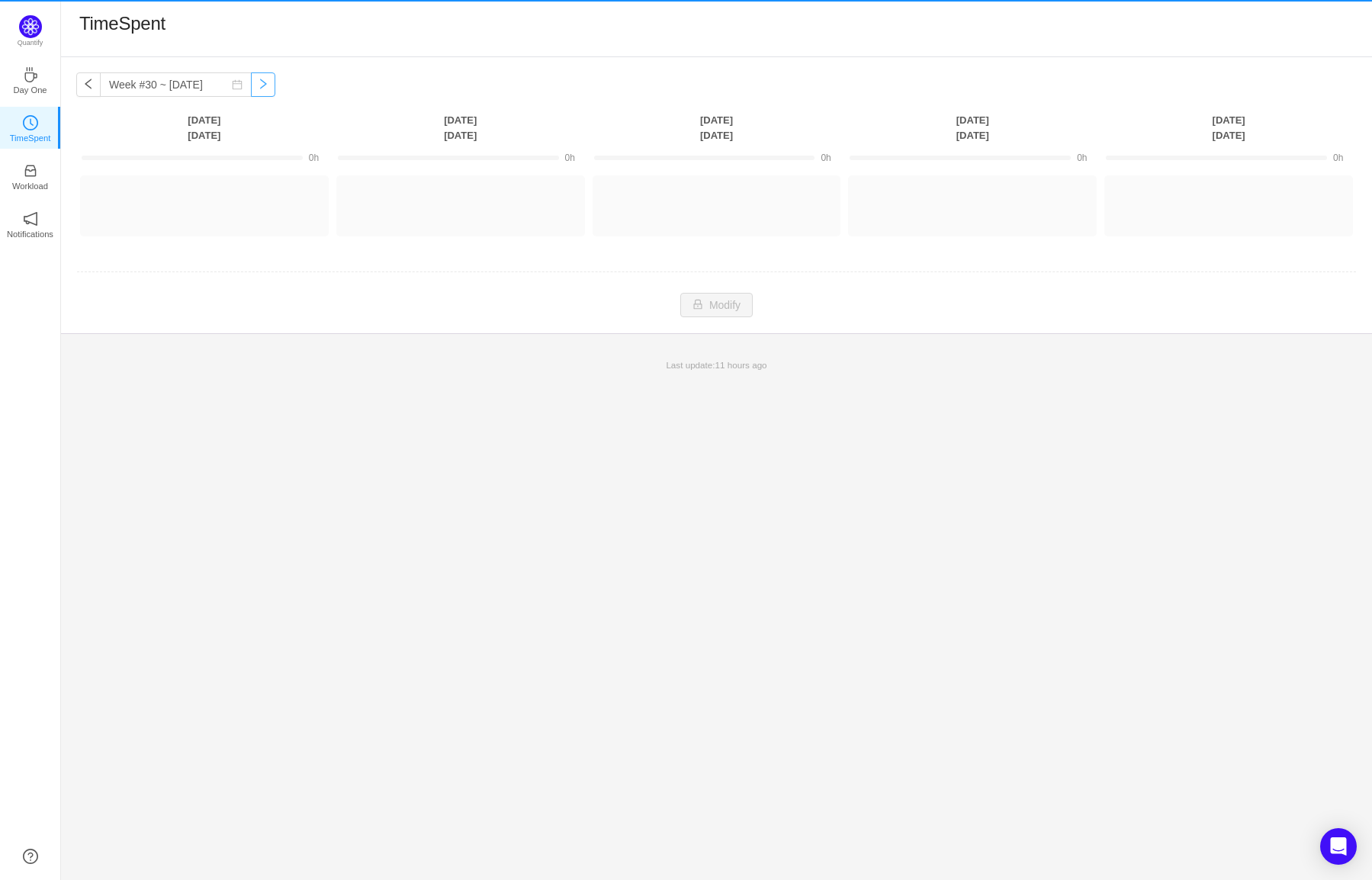
click at [255, 81] on button "button" at bounding box center [263, 85] width 24 height 24
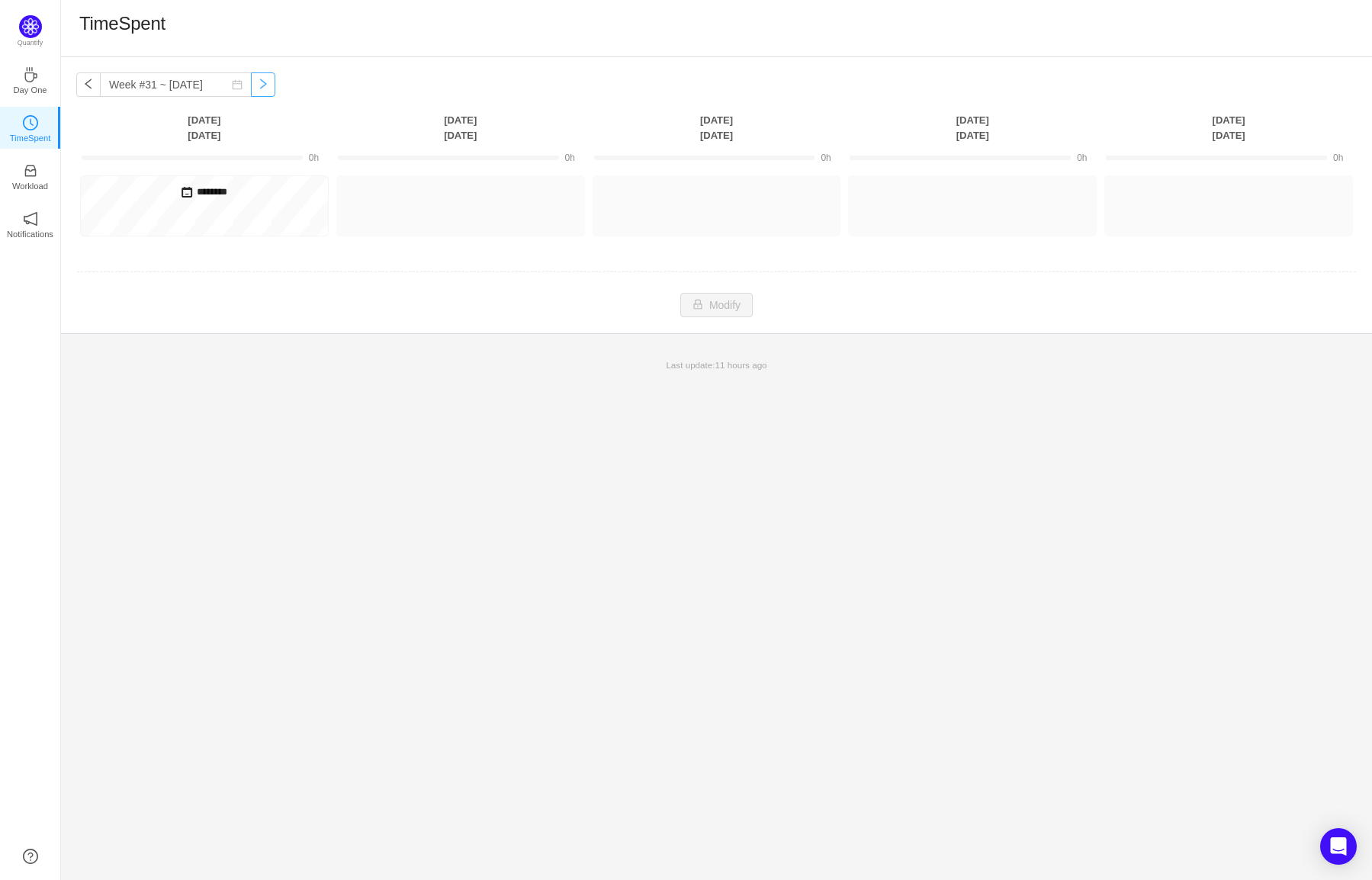
click at [255, 81] on button "button" at bounding box center [263, 85] width 24 height 24
click at [79, 84] on button "button" at bounding box center [89, 85] width 24 height 24
click at [251, 85] on button "button" at bounding box center [263, 85] width 24 height 24
click at [88, 85] on button "button" at bounding box center [89, 85] width 24 height 24
type input "Week #31 ~ [DATE]"
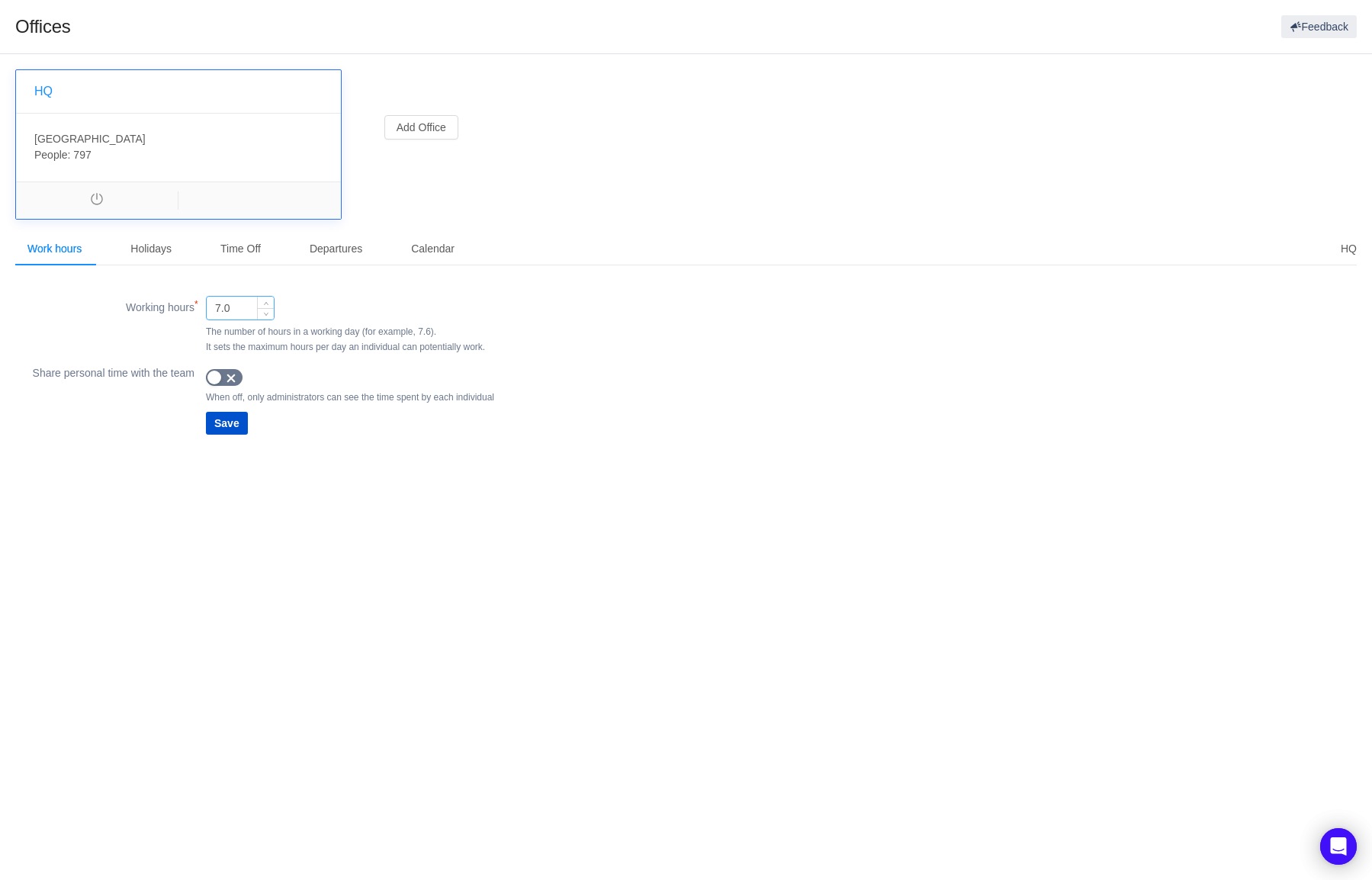
click at [221, 308] on input "7.0" at bounding box center [240, 308] width 67 height 23
click at [405, 500] on body "Offices Feedback HQ Canada , CA-ON People: 797 Add Office HQ Work hours Holiday…" at bounding box center [686, 440] width 1372 height 880
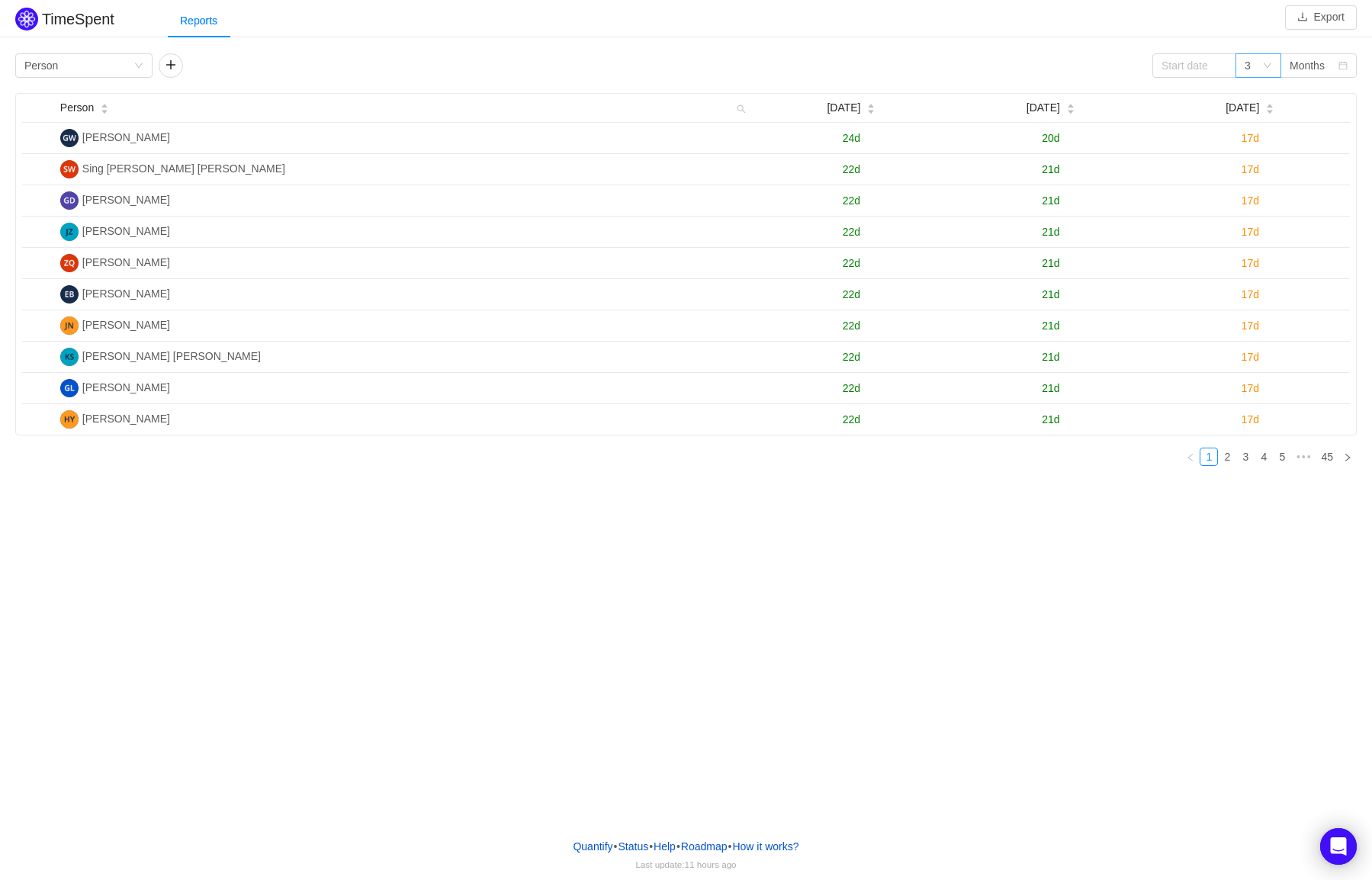
click at [1258, 68] on div "3" at bounding box center [1254, 66] width 18 height 23
click at [1307, 58] on div "Months" at bounding box center [1307, 66] width 35 height 23
click at [1315, 97] on li "Weeks" at bounding box center [1319, 96] width 77 height 24
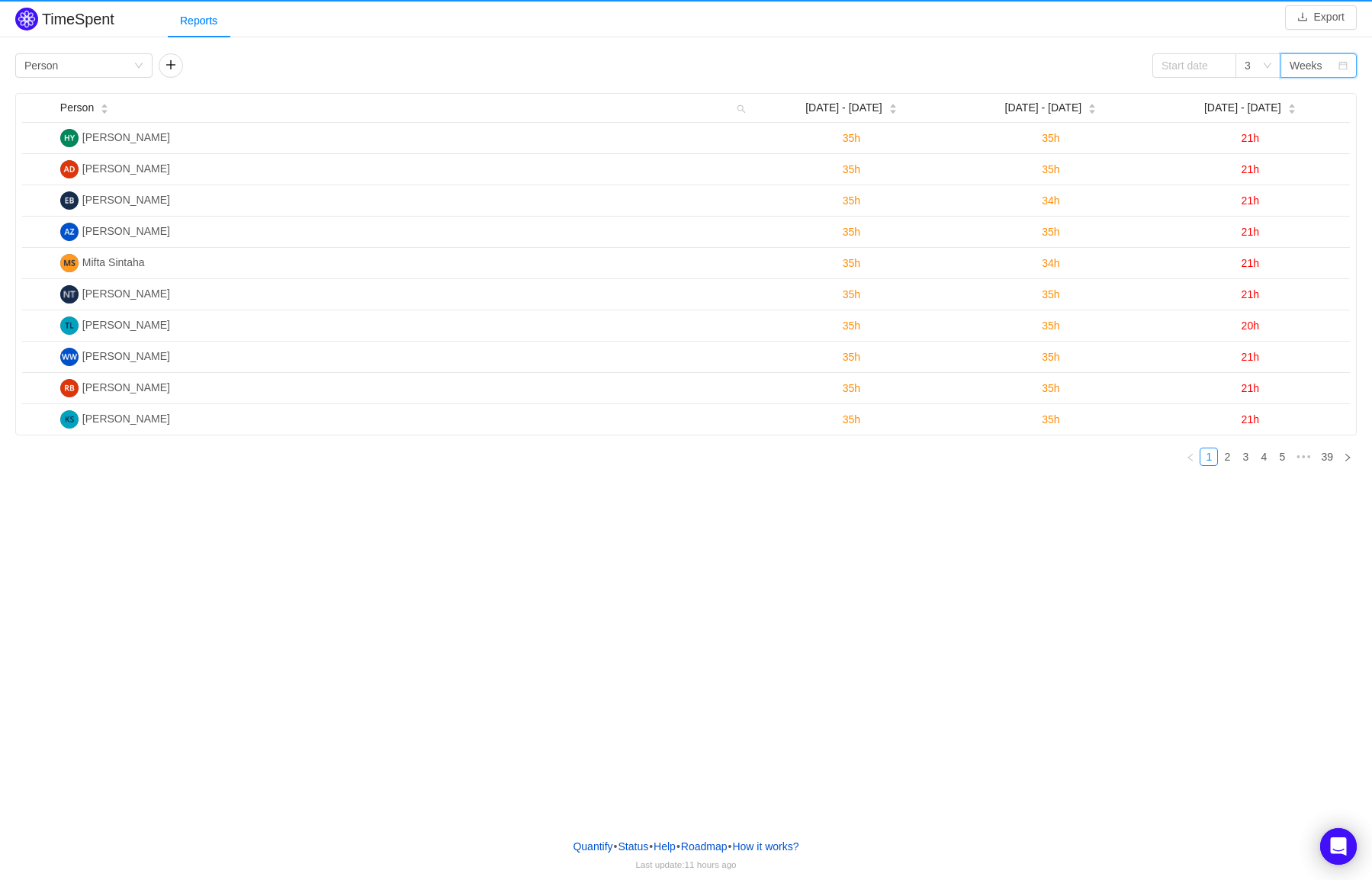
click at [990, 448] on div "Person Sep 8 - 14 Sep 15 - 21 Sep 22 - 28 Hancheng Yang 35h 35h 21h Alexei Darm…" at bounding box center [686, 285] width 1342 height 385
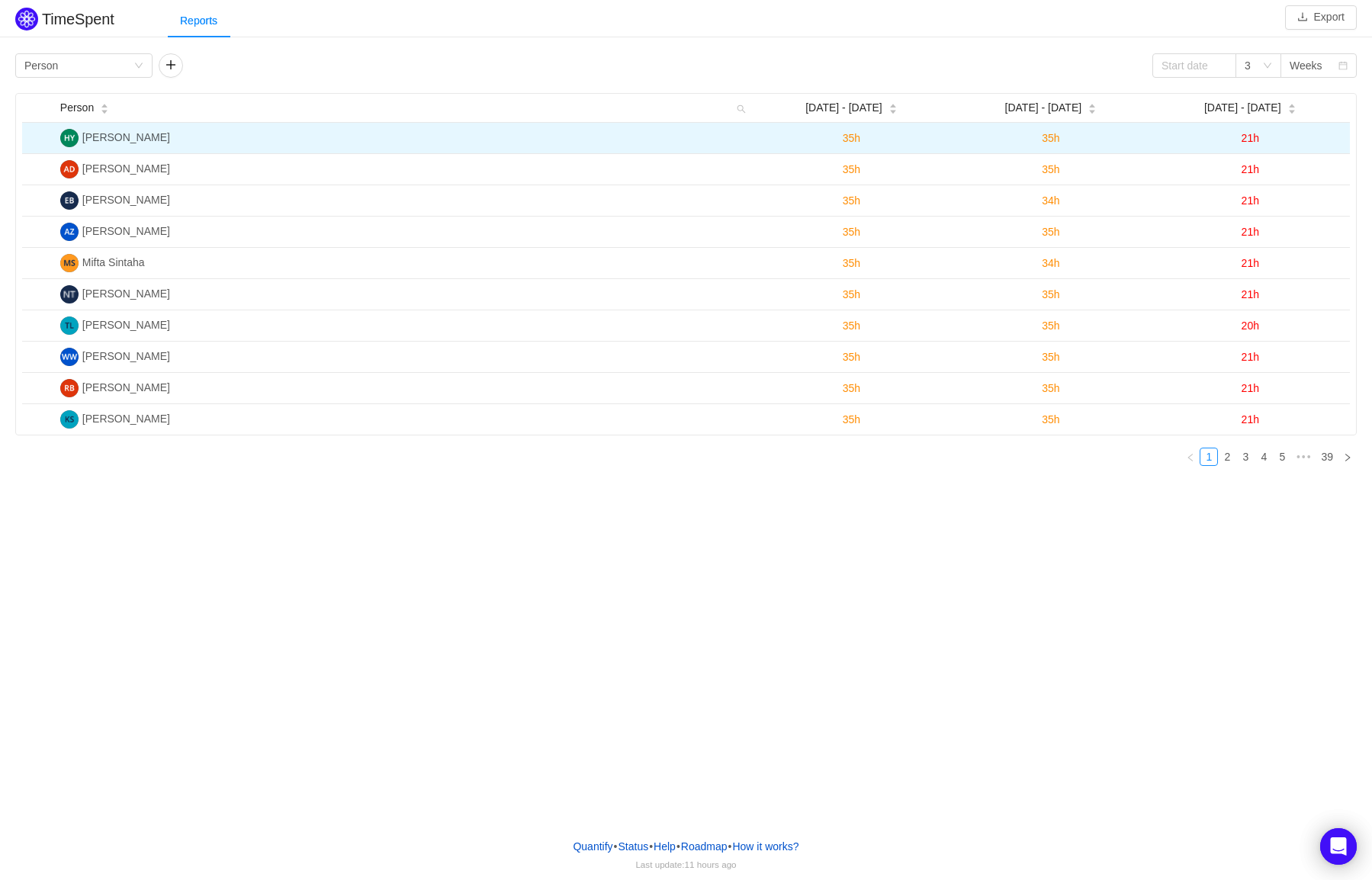
click at [857, 134] on span "35h" at bounding box center [852, 138] width 18 height 12
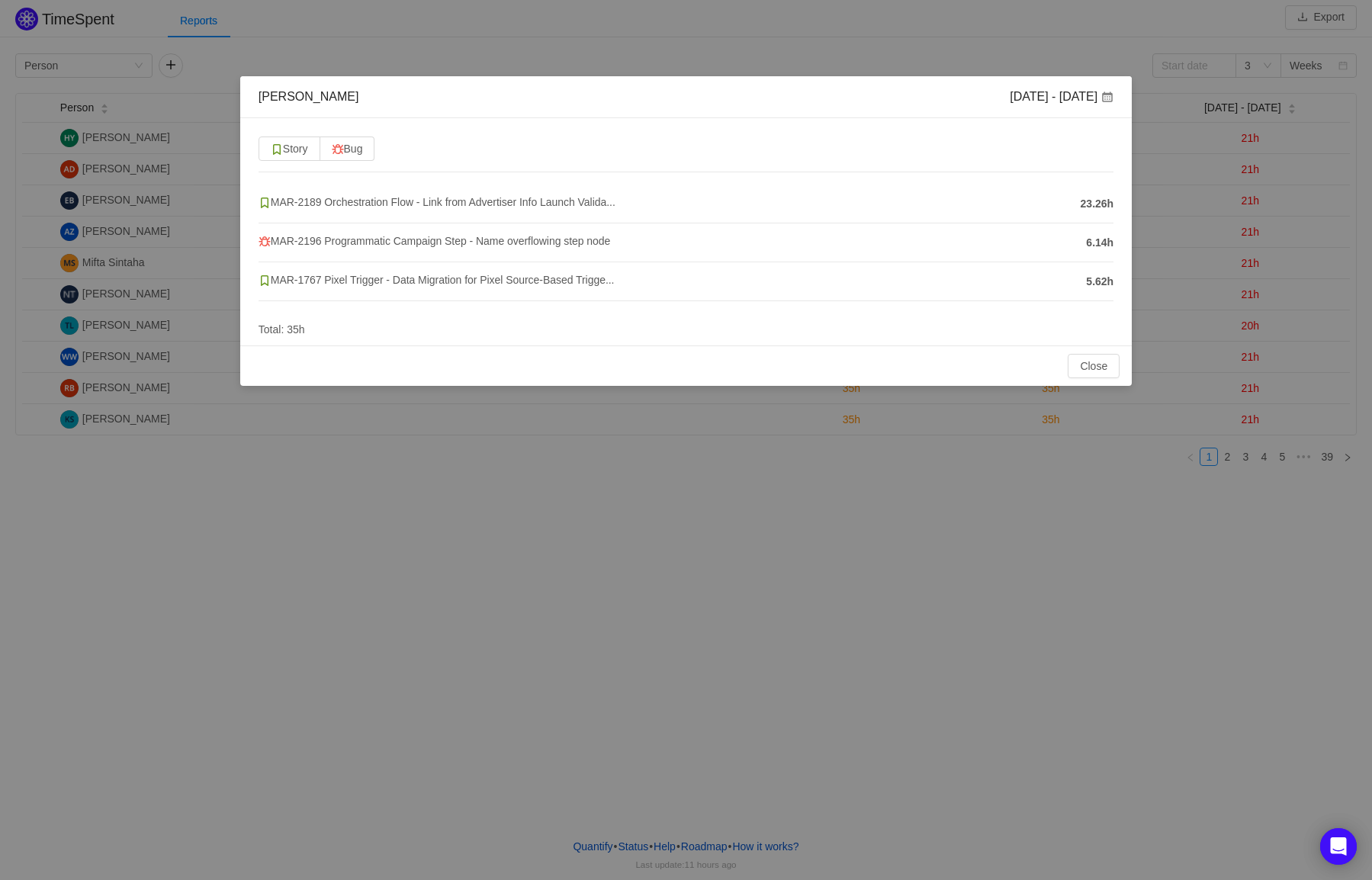
click at [1081, 351] on div "Close OK" at bounding box center [686, 366] width 892 height 41
click at [1081, 366] on button "Close" at bounding box center [1094, 366] width 52 height 24
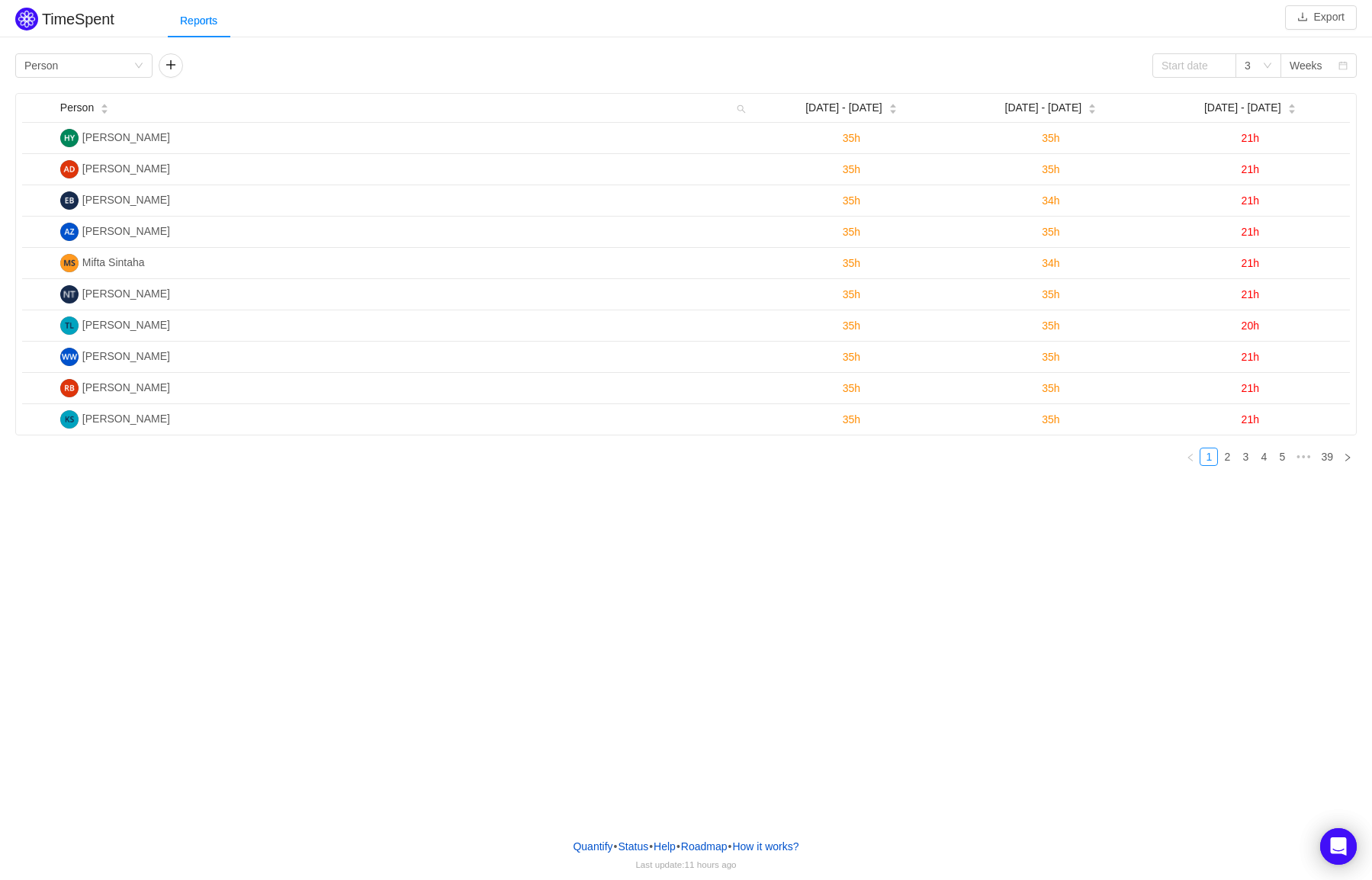
click at [997, 517] on div "TimeSpent Export Reports Group by Person 3 Weeks Person Sep 8 - 14 Sep 15 - 21 …" at bounding box center [686, 413] width 1372 height 826
